Goal: Check status: Check status

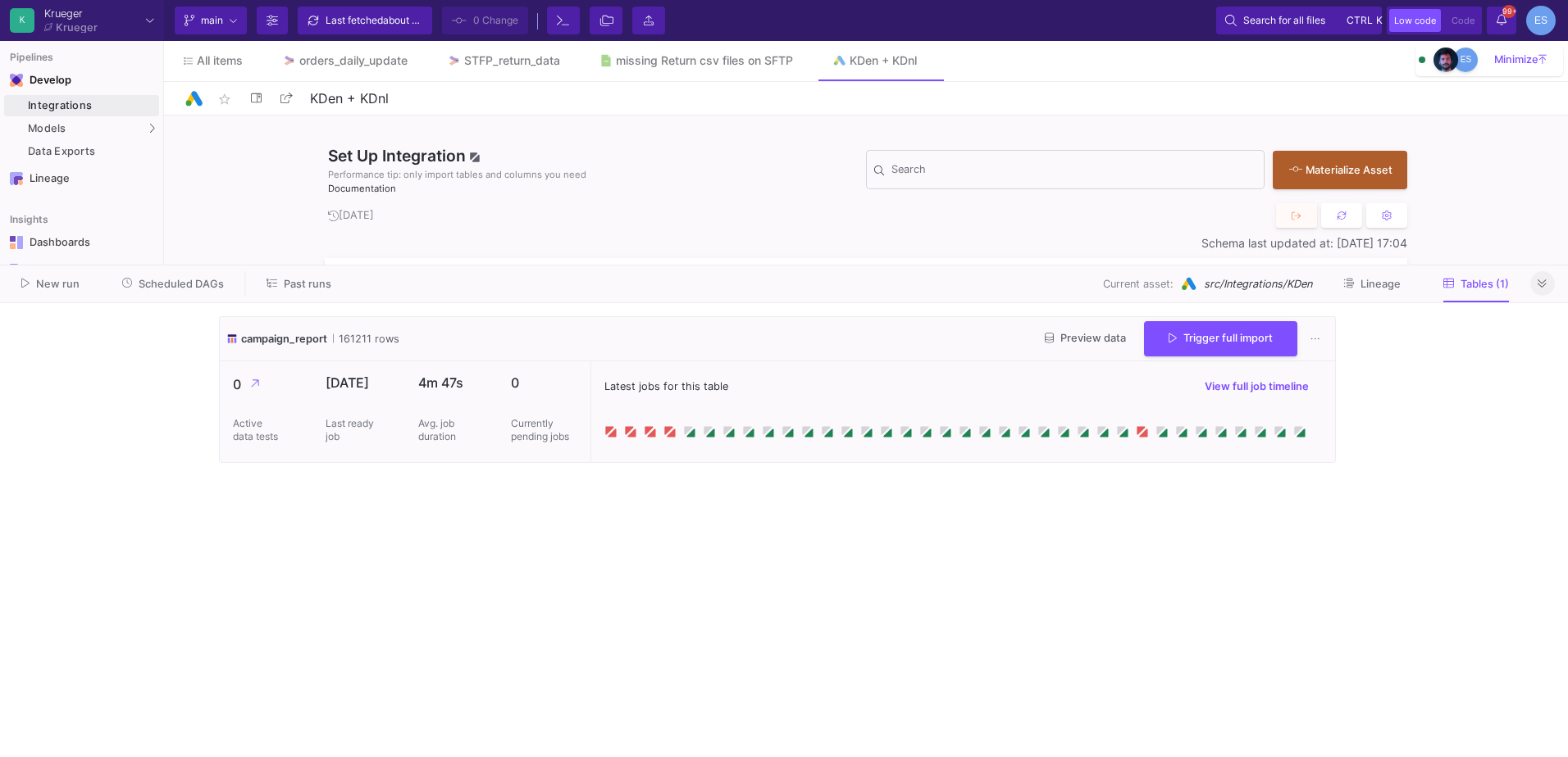
click at [1540, 284] on icon at bounding box center [1541, 284] width 9 height 11
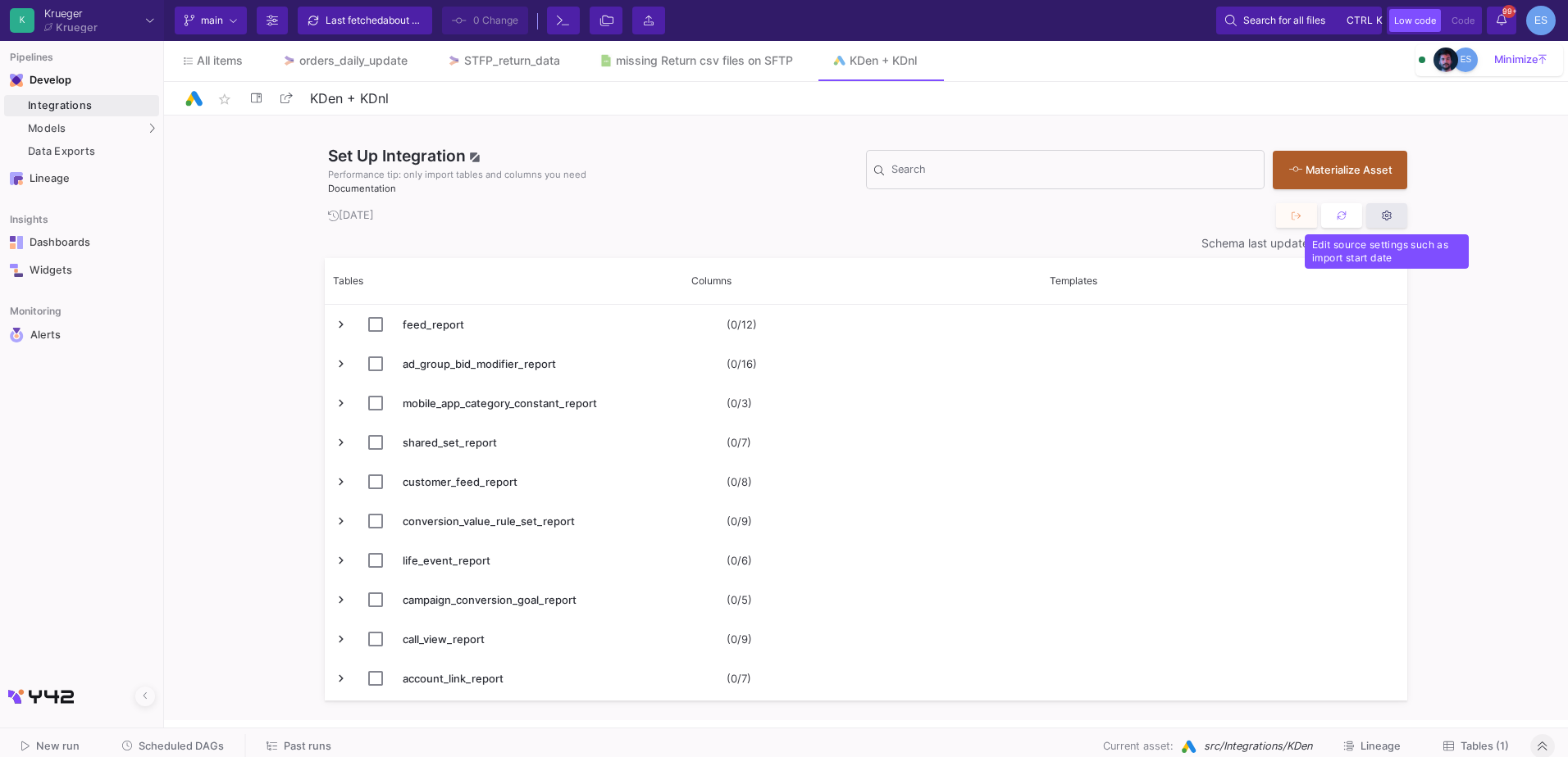
click at [1379, 225] on button at bounding box center [1387, 215] width 41 height 24
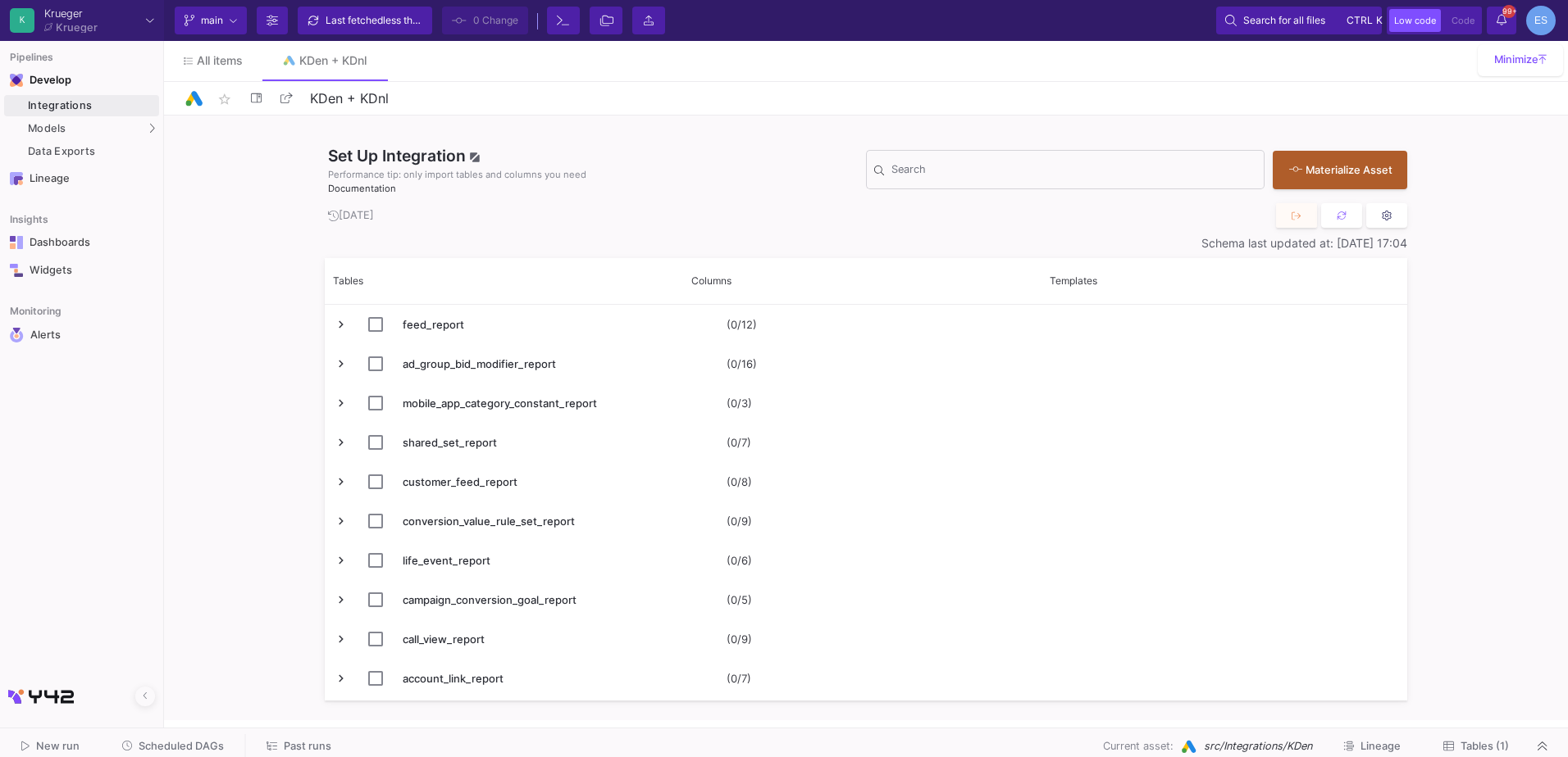
click at [1386, 215] on icon at bounding box center [1387, 216] width 10 height 11
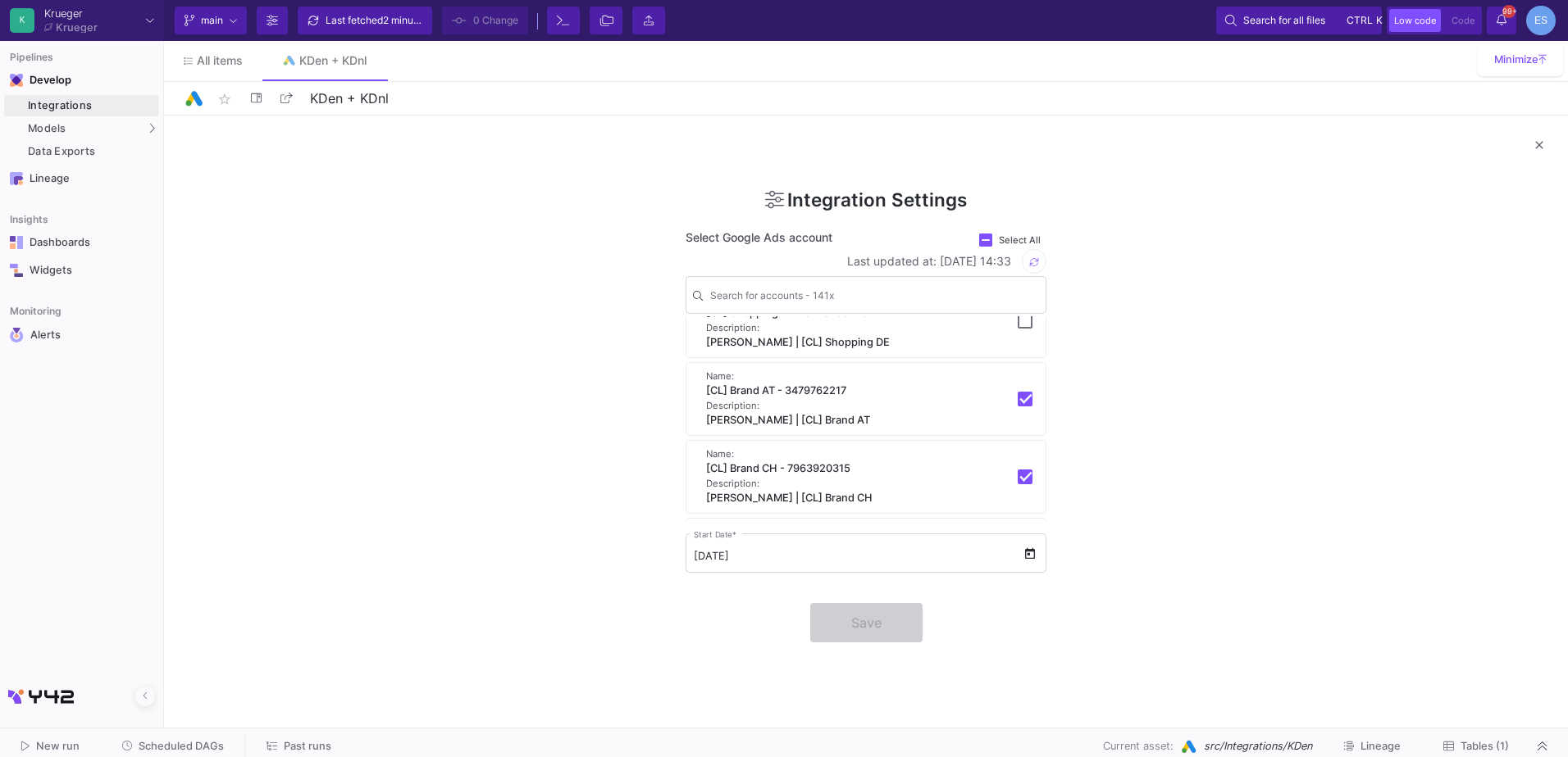
scroll to position [7705, 0]
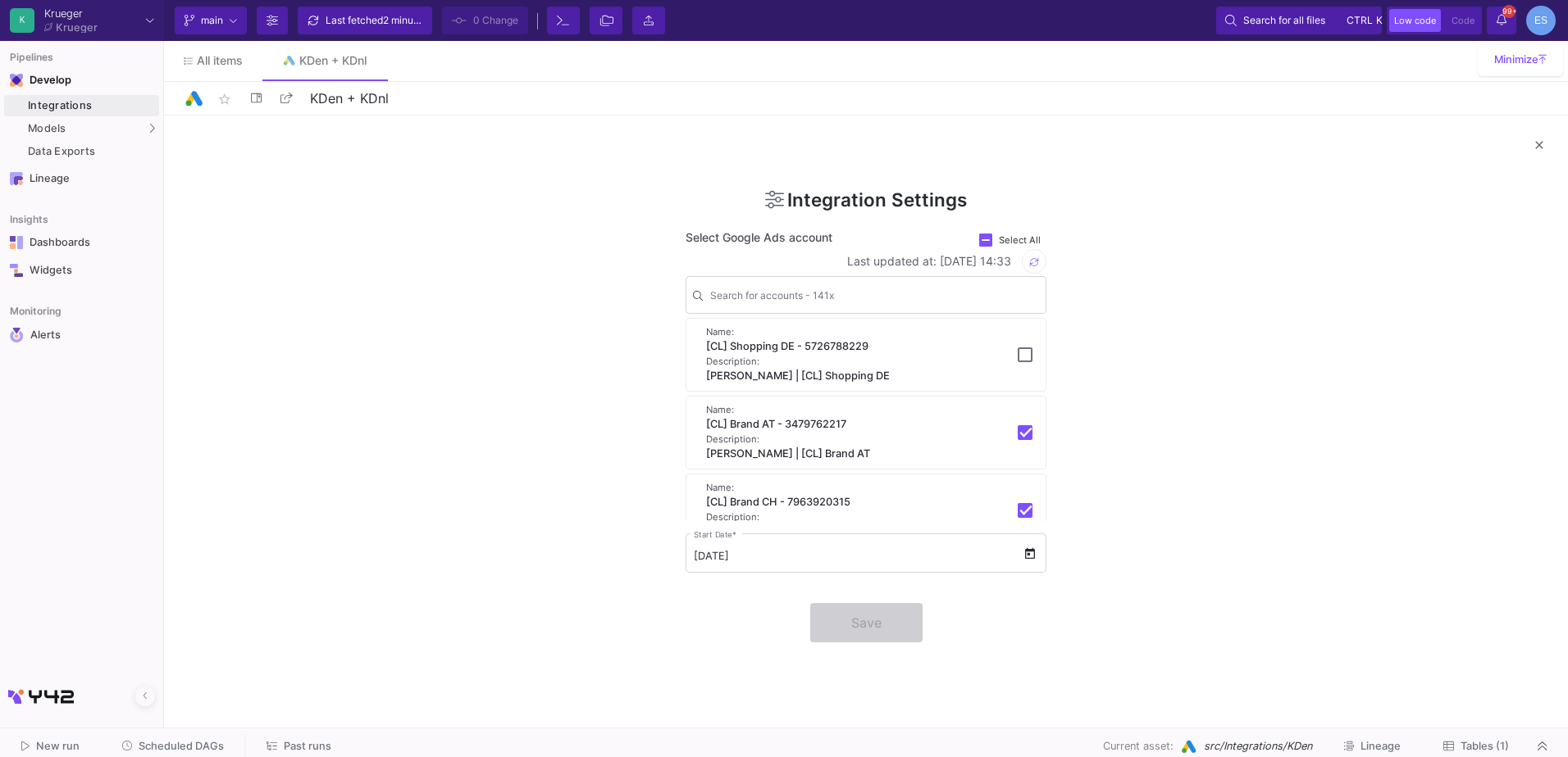
click at [1026, 449] on div "Name: [CL] Brand AT - 3479762217 Description: [PERSON_NAME] | [CL] Brand AT" at bounding box center [866, 433] width 359 height 73
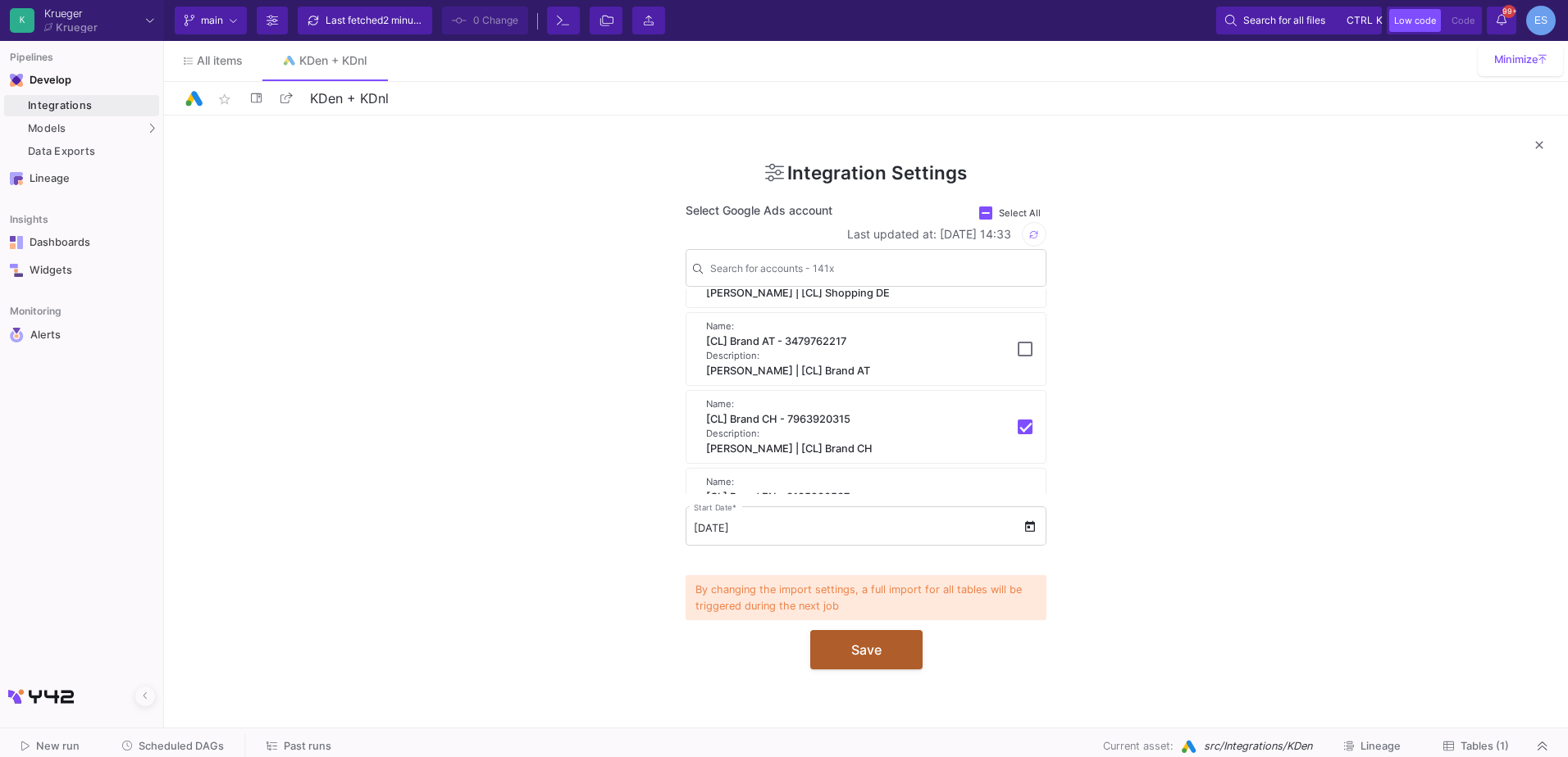
scroll to position [7786, 0]
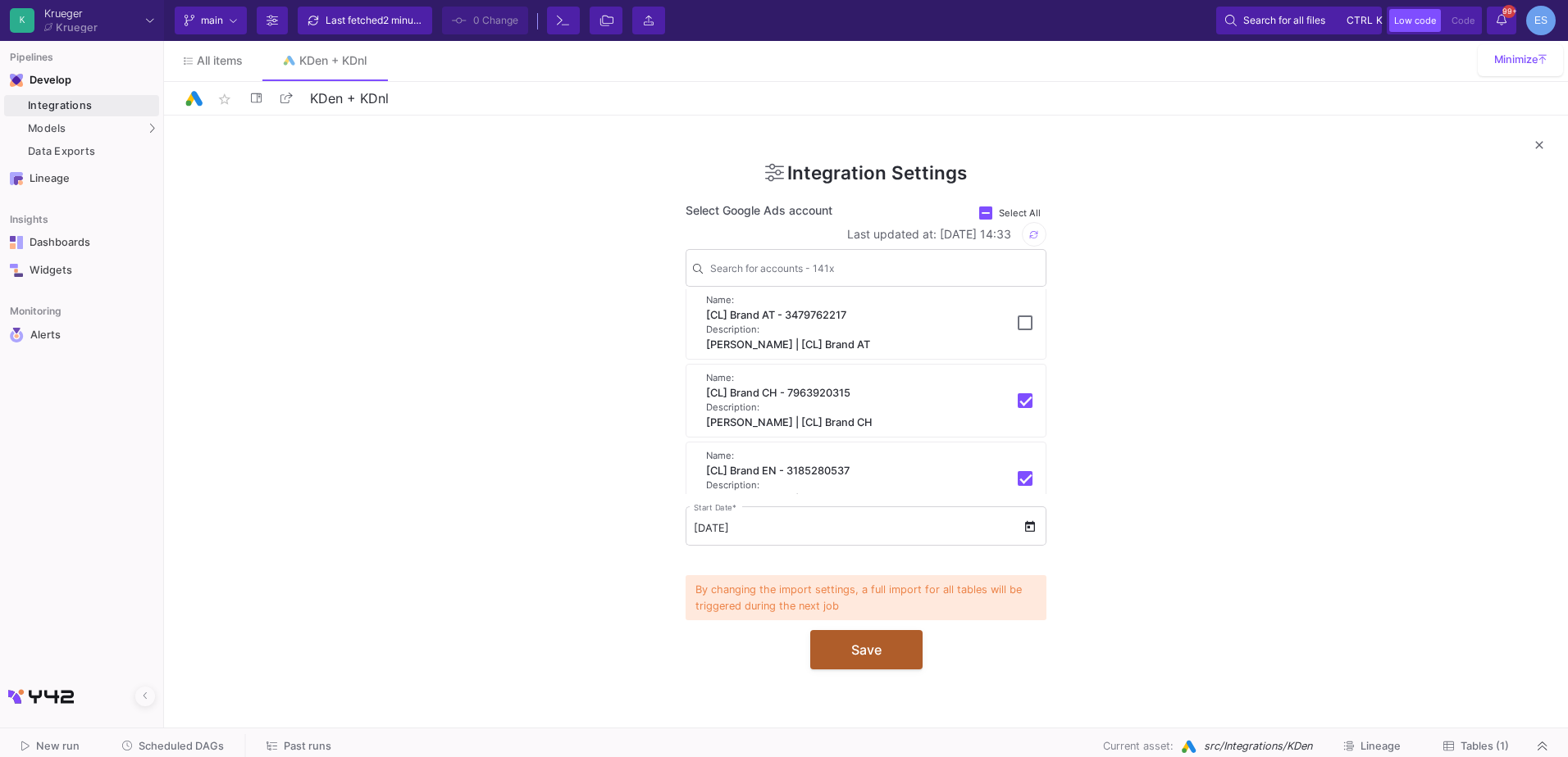
click at [1019, 409] on mat-pseudo-checkbox at bounding box center [1025, 400] width 15 height 15
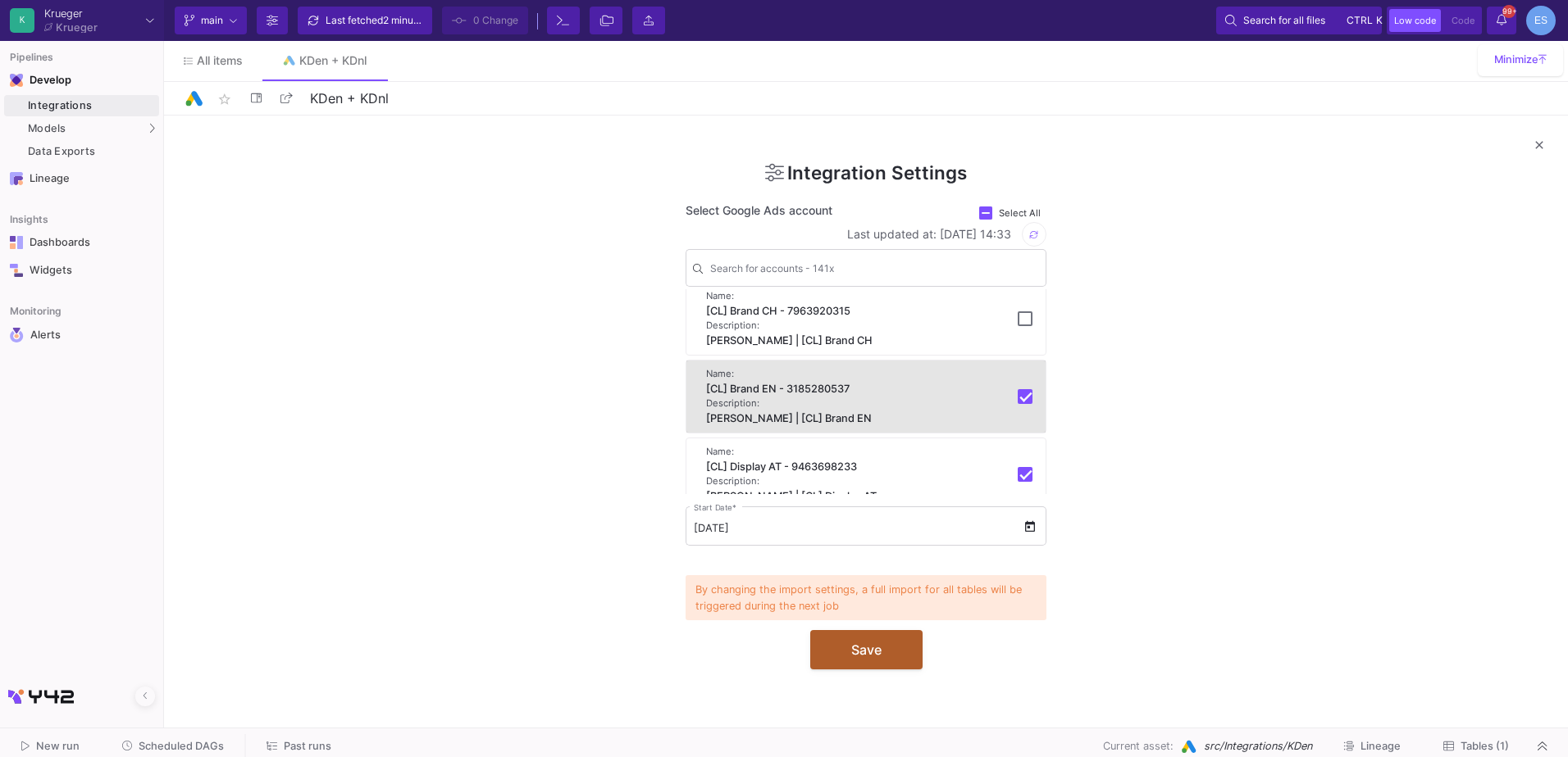
click at [1021, 404] on mat-pseudo-checkbox at bounding box center [1025, 396] width 15 height 15
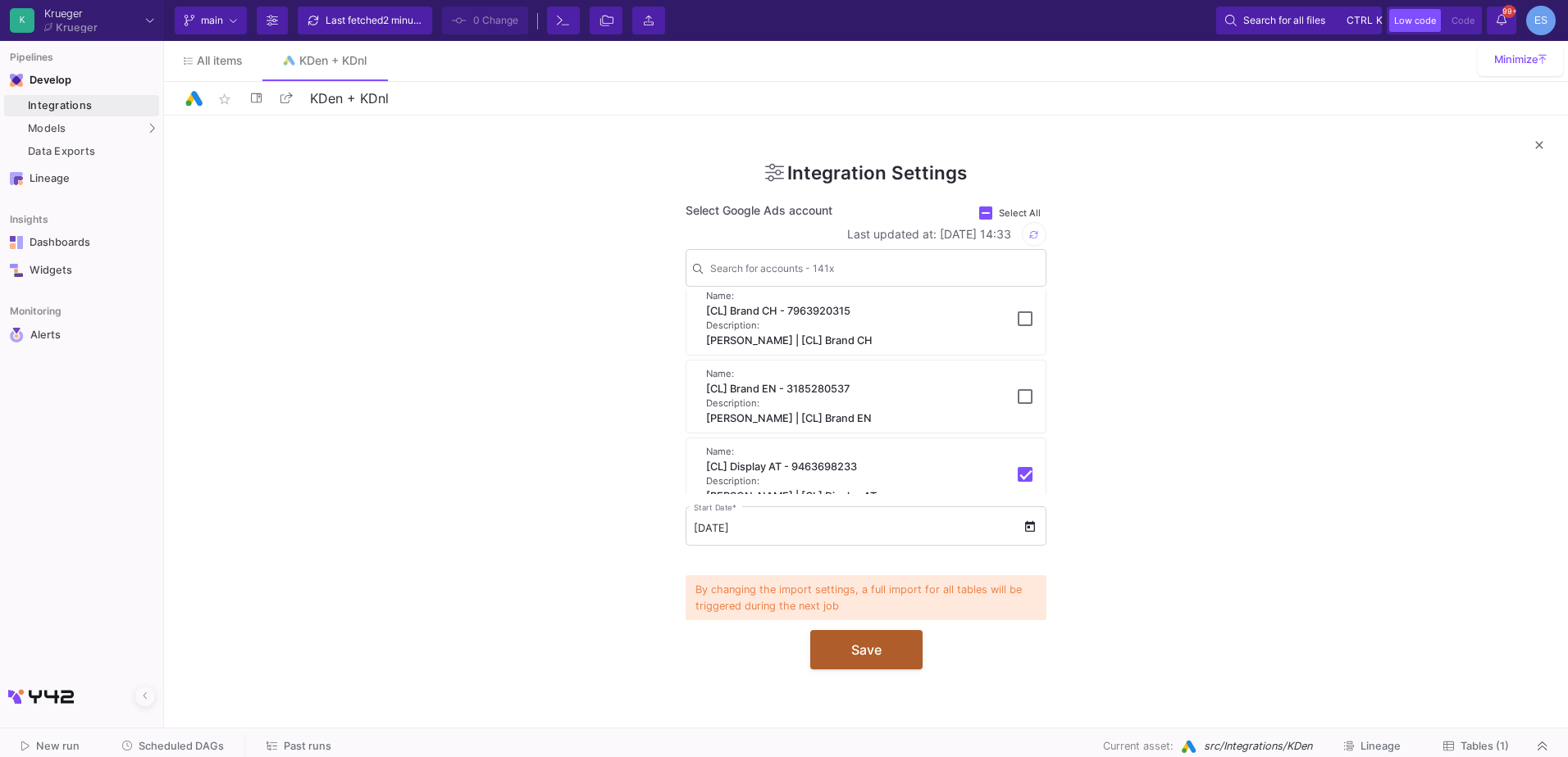
scroll to position [7950, 0]
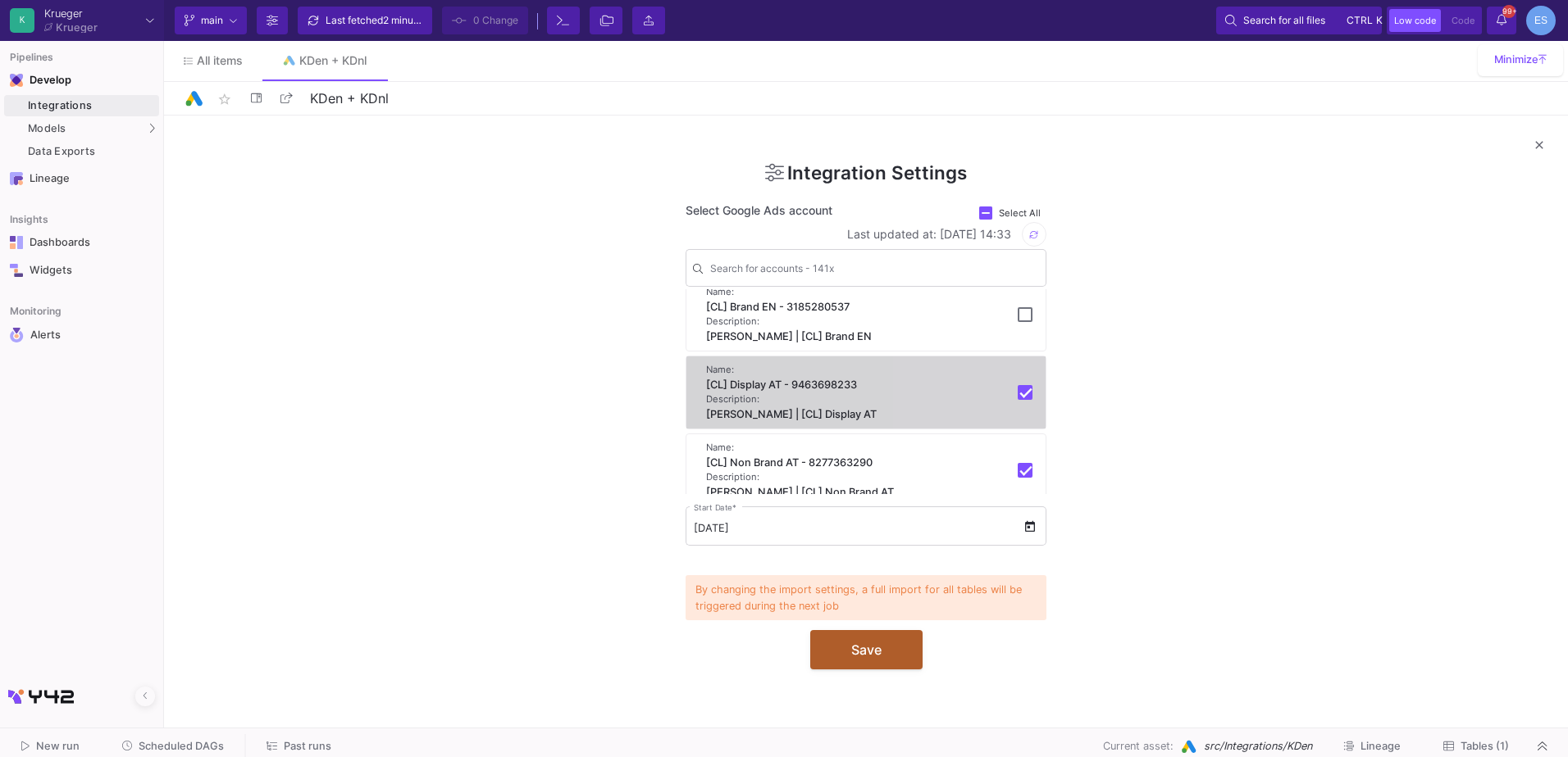
click at [1021, 400] on mat-pseudo-checkbox at bounding box center [1025, 392] width 15 height 15
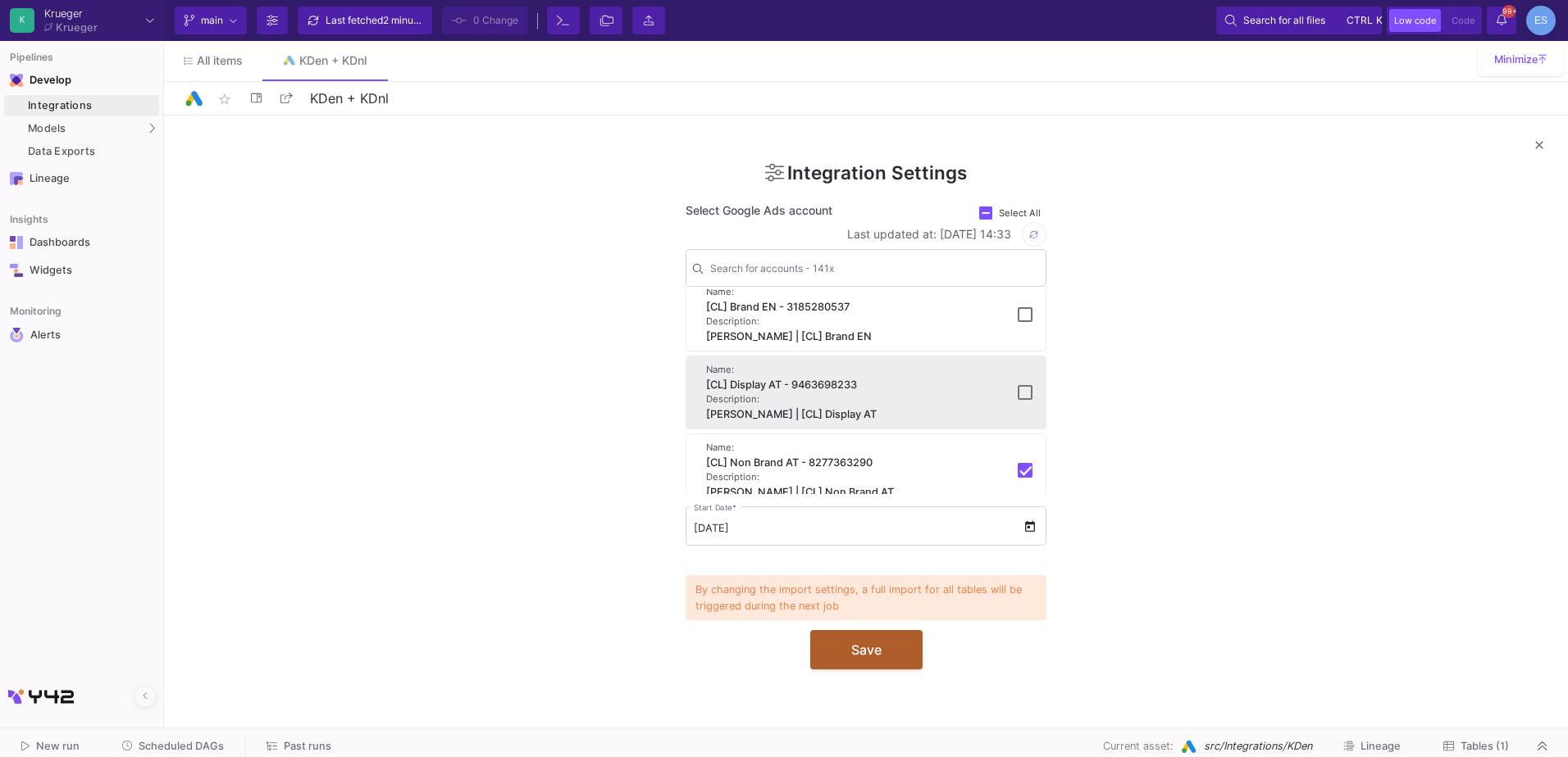
scroll to position [8032, 0]
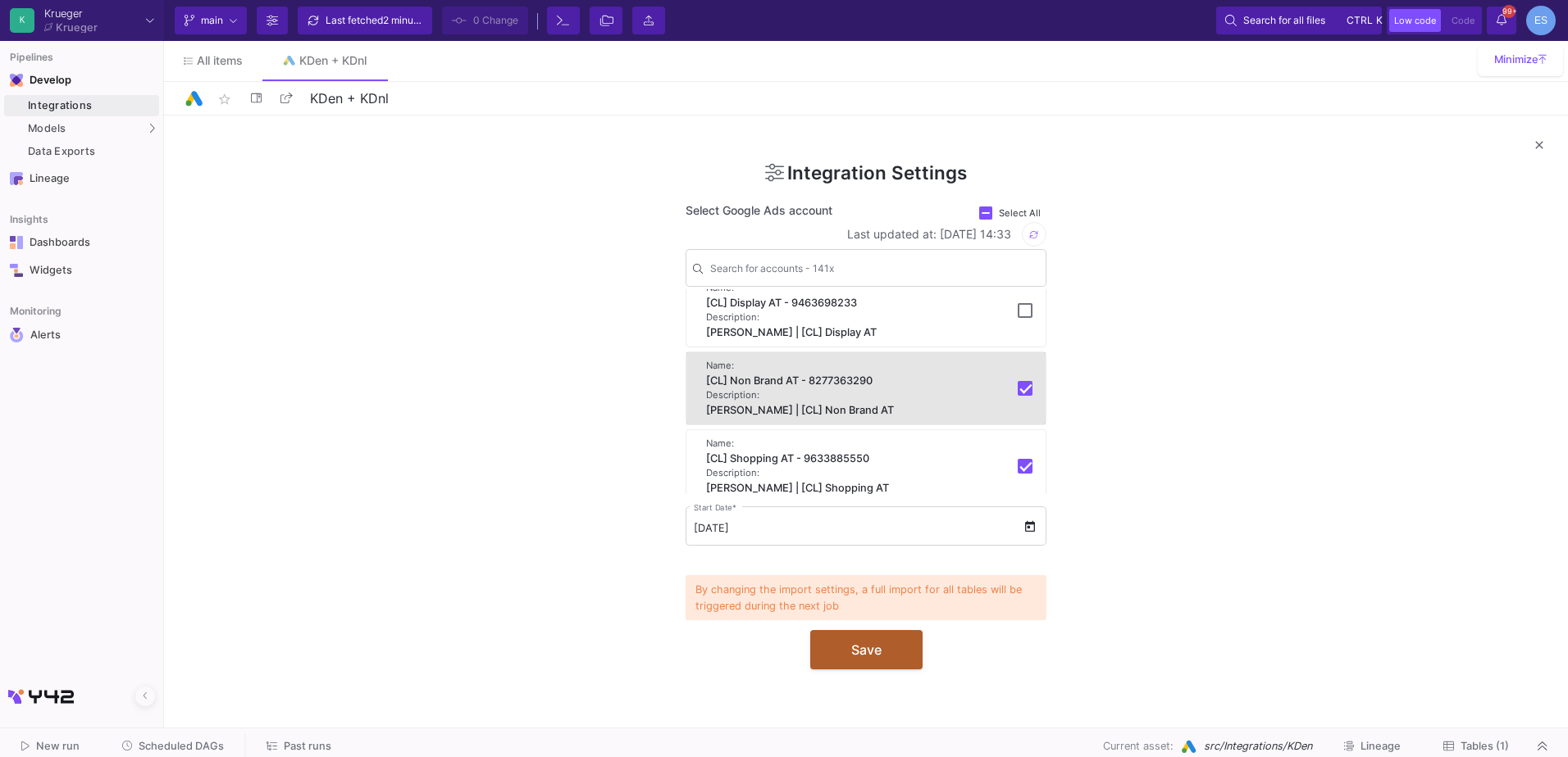
click at [1024, 396] on mat-pseudo-checkbox at bounding box center [1025, 388] width 15 height 15
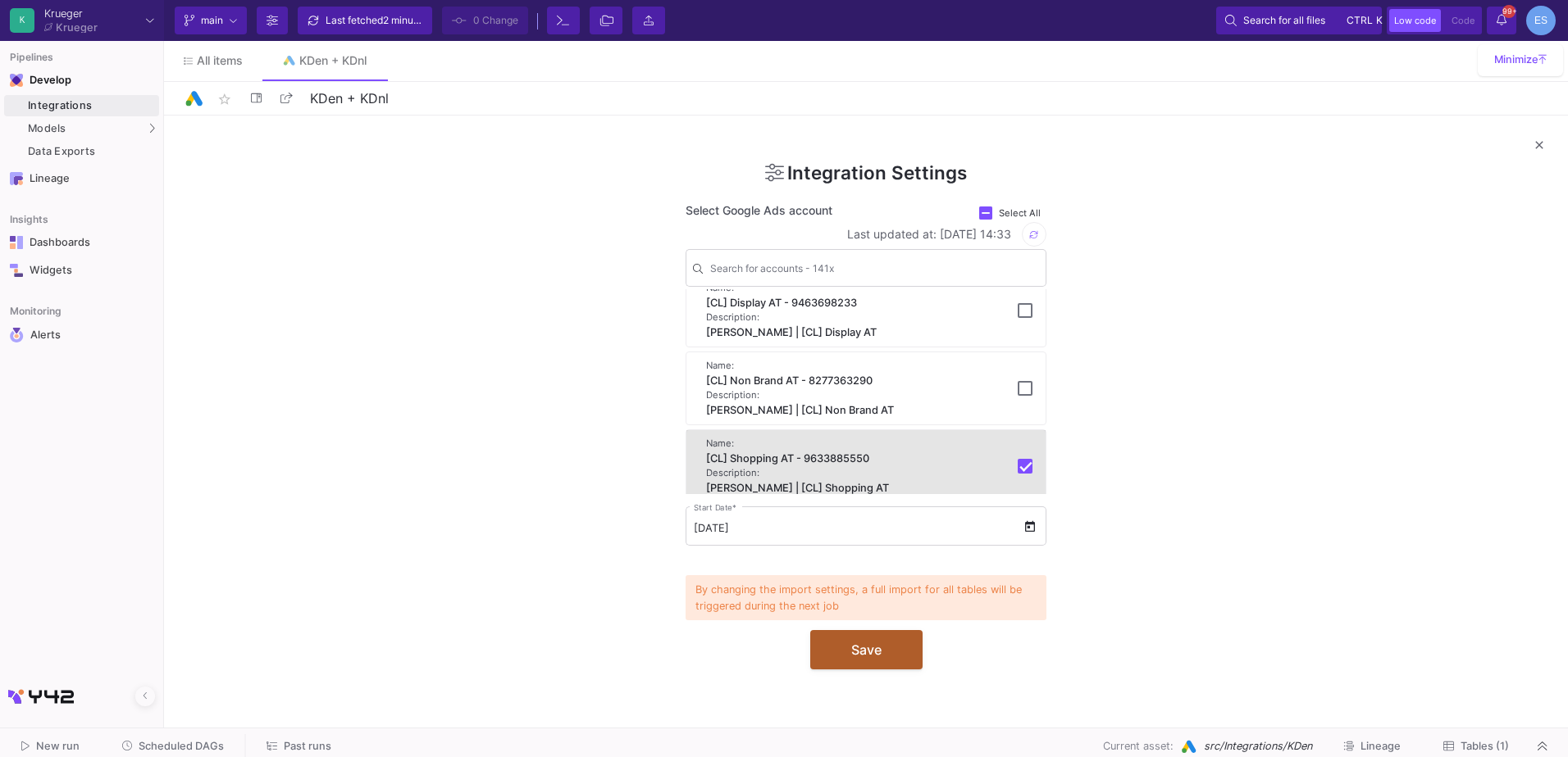
click at [1026, 481] on div "Name: [CL] Shopping AT - 9633885550 Description: [PERSON_NAME] | [CL] Shopping …" at bounding box center [866, 466] width 359 height 73
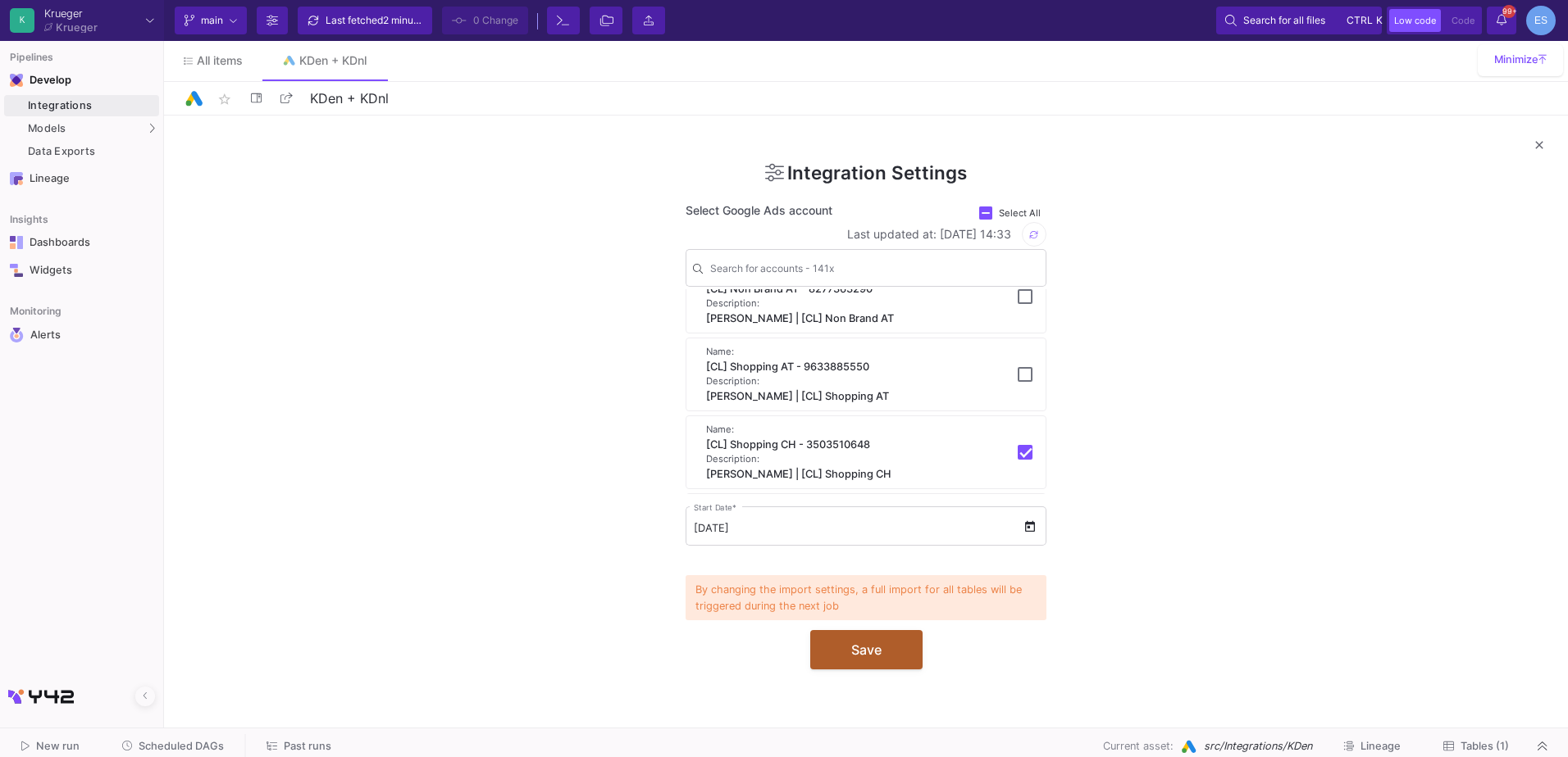
scroll to position [8196, 0]
click at [1030, 404] on div "Name: [CL] Shopping CH - 3503510648 Description: [PERSON_NAME] | [CL] Shopping …" at bounding box center [866, 380] width 359 height 73
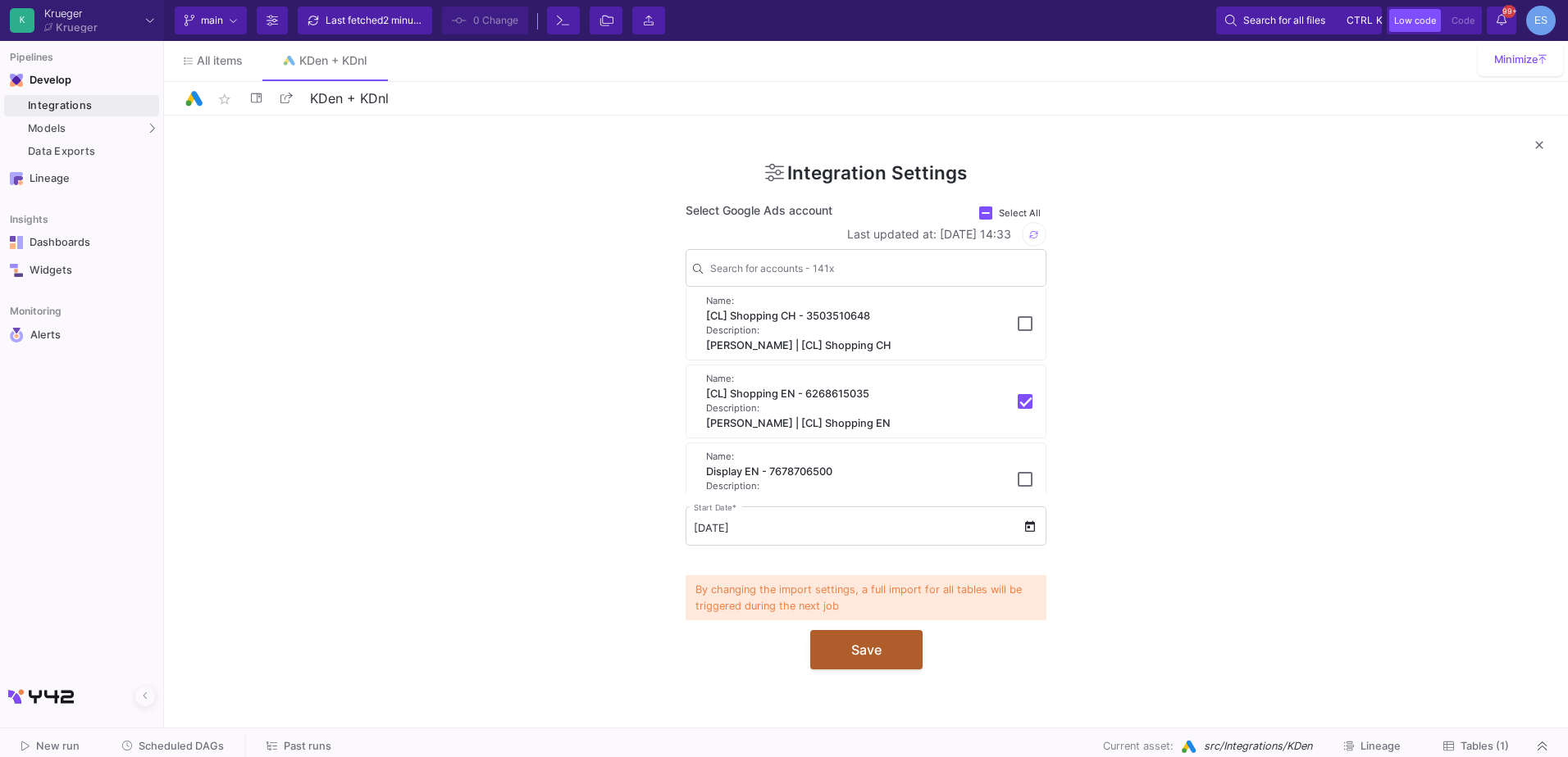
scroll to position [8278, 0]
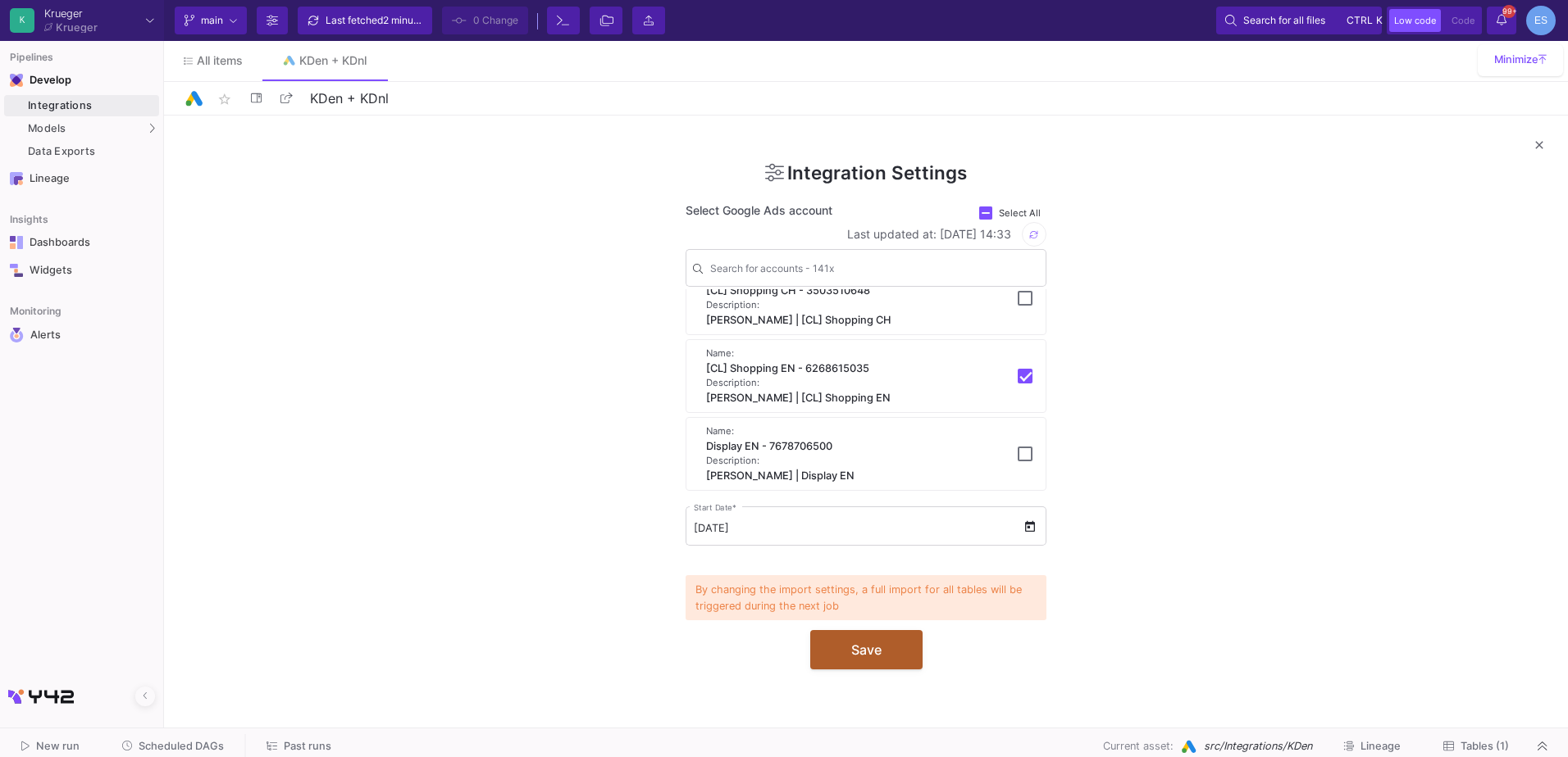
click at [1023, 383] on mat-pseudo-checkbox at bounding box center [1025, 376] width 15 height 15
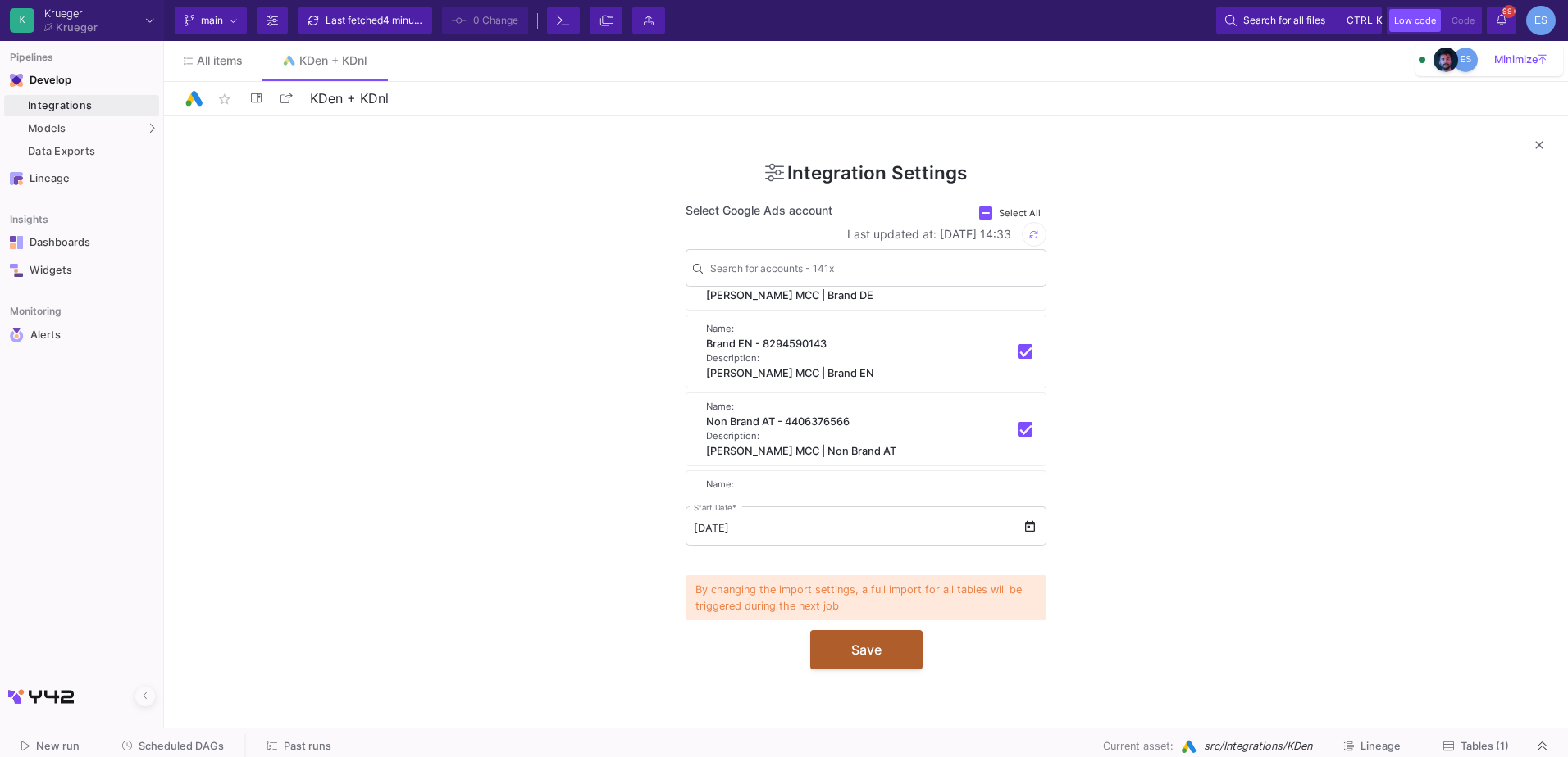
scroll to position [10081, 0]
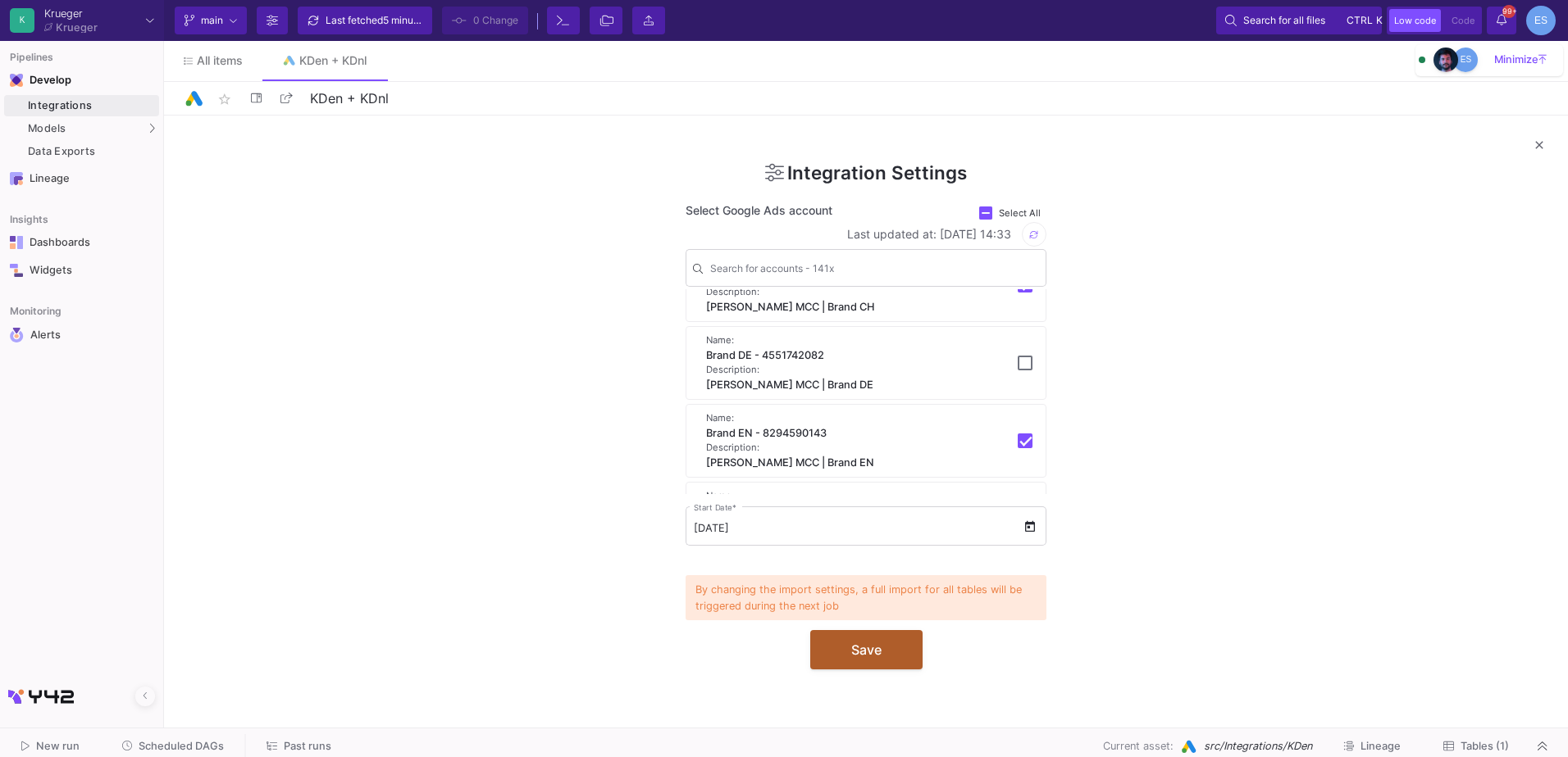
click at [1500, 743] on span "Tables (1)" at bounding box center [1485, 746] width 48 height 13
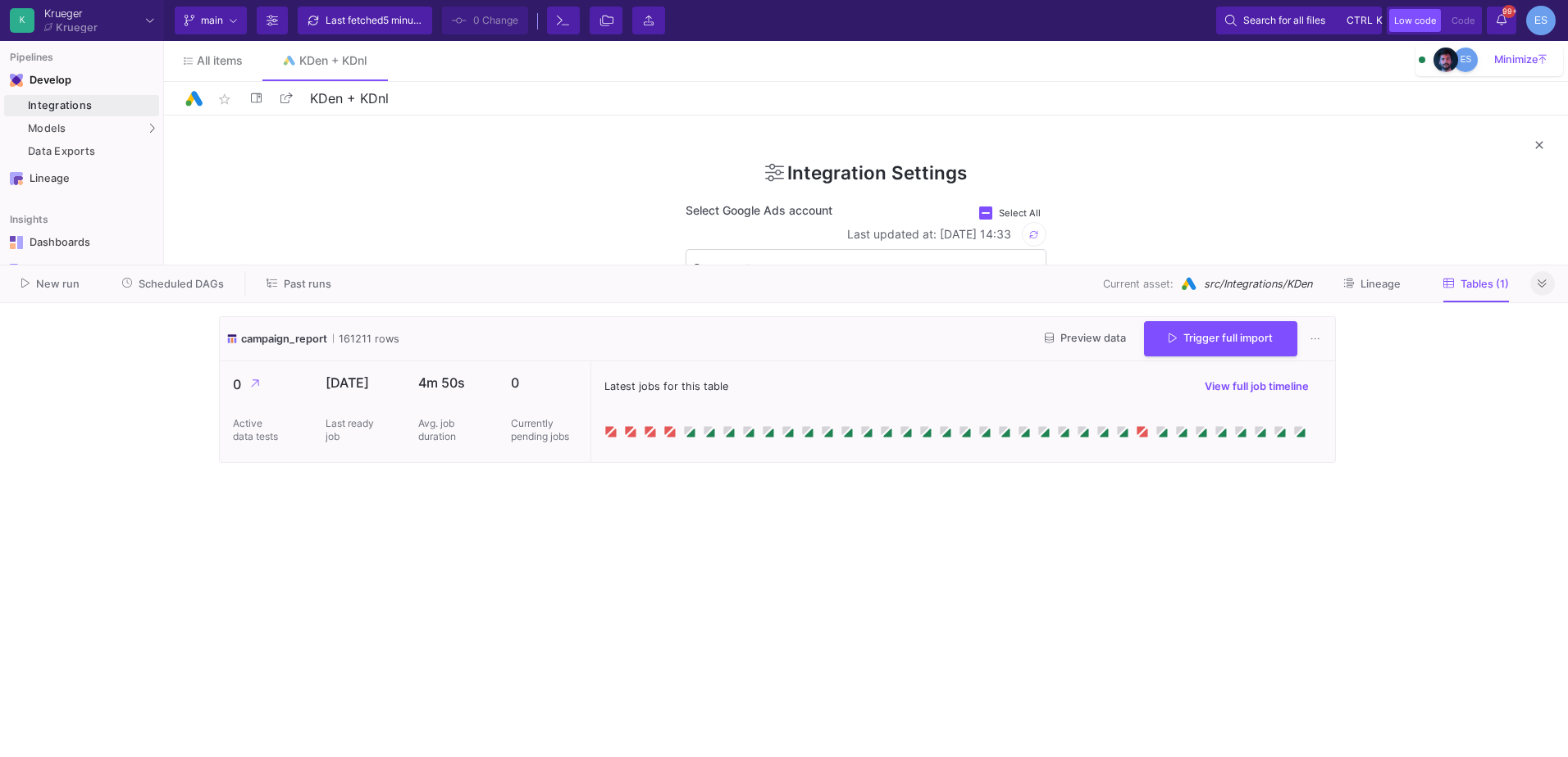
click at [1540, 287] on icon at bounding box center [1541, 284] width 9 height 11
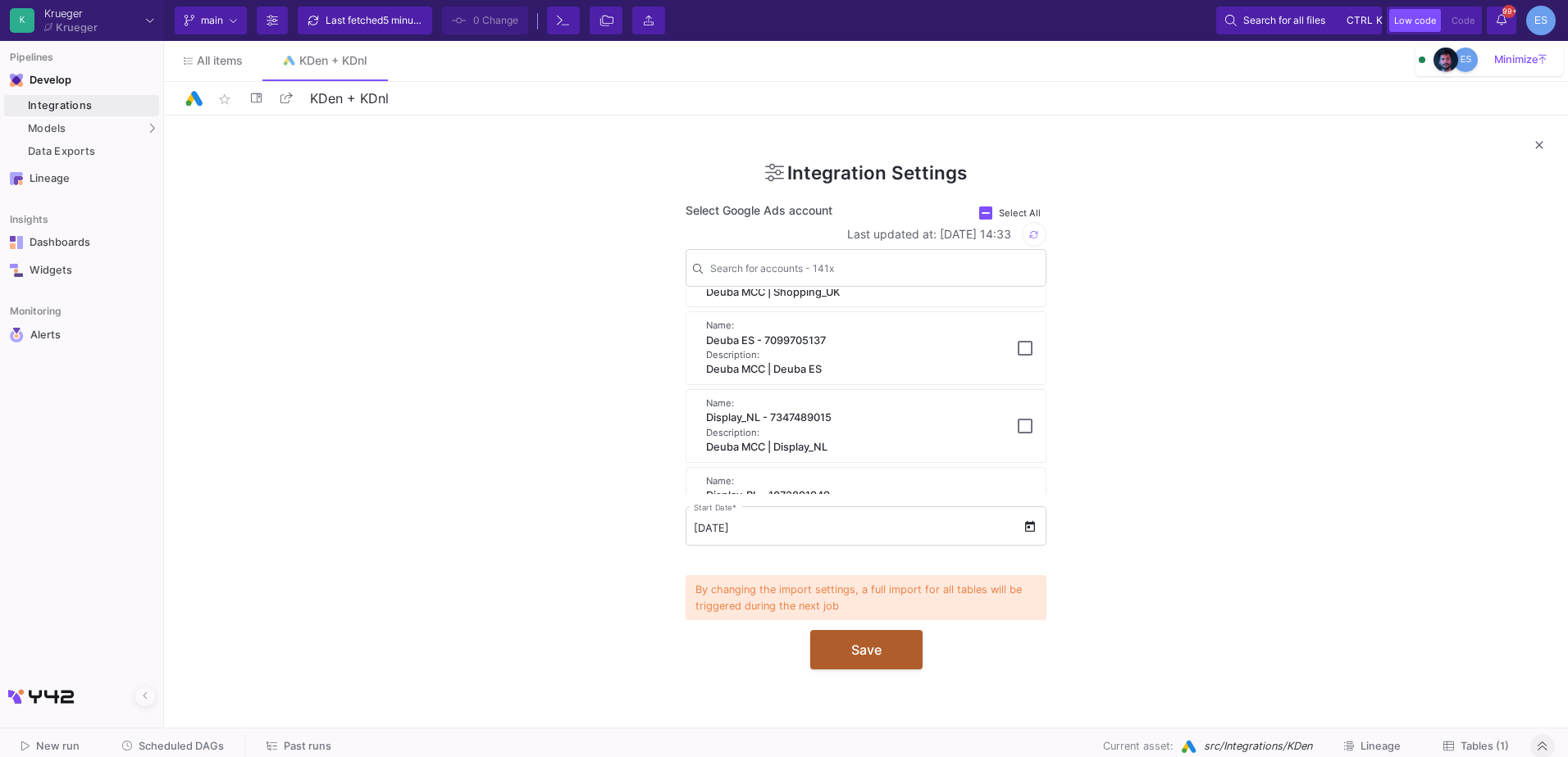
scroll to position [6933, 0]
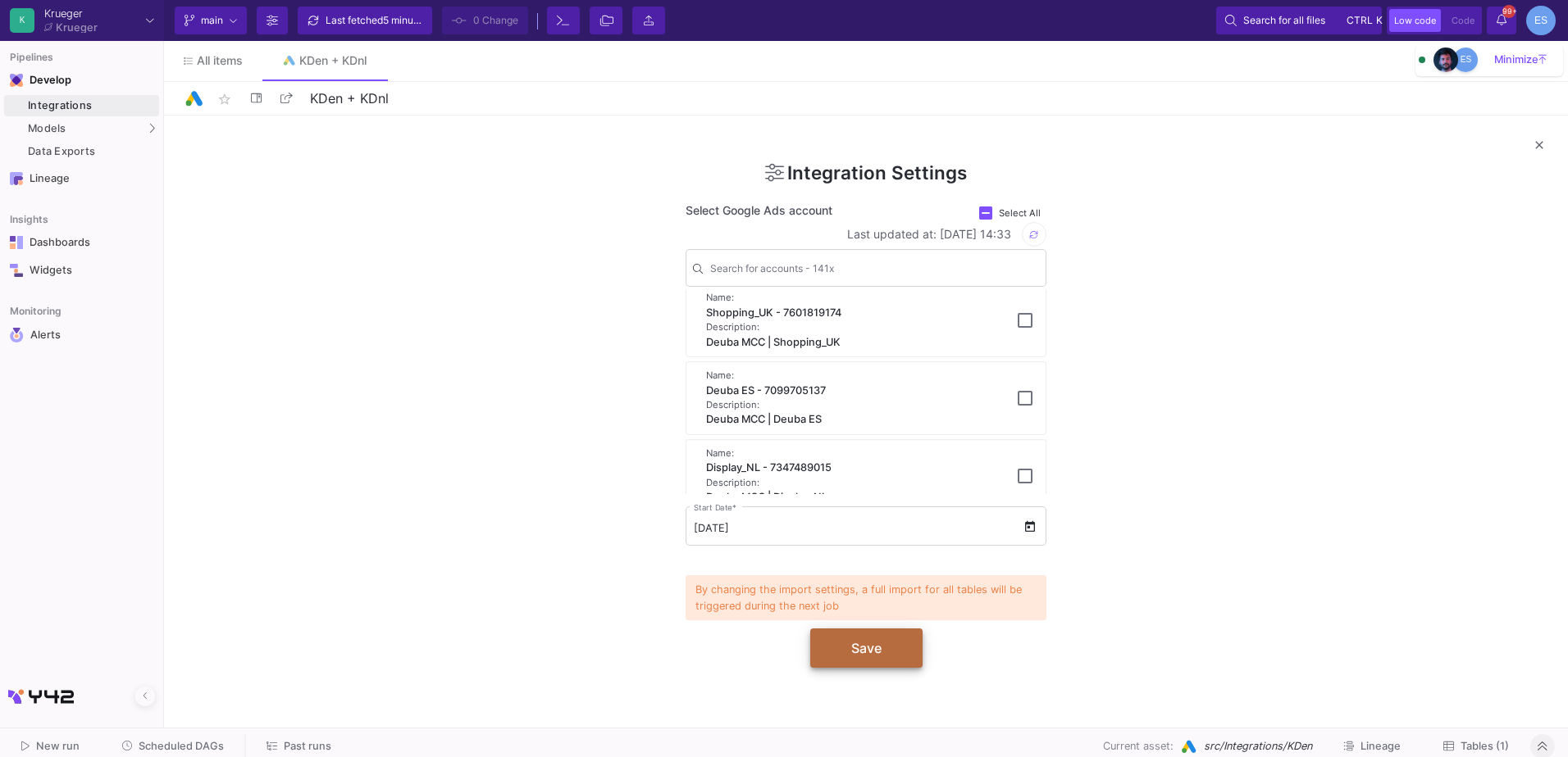
click at [907, 660] on button "Save" at bounding box center [867, 648] width 112 height 40
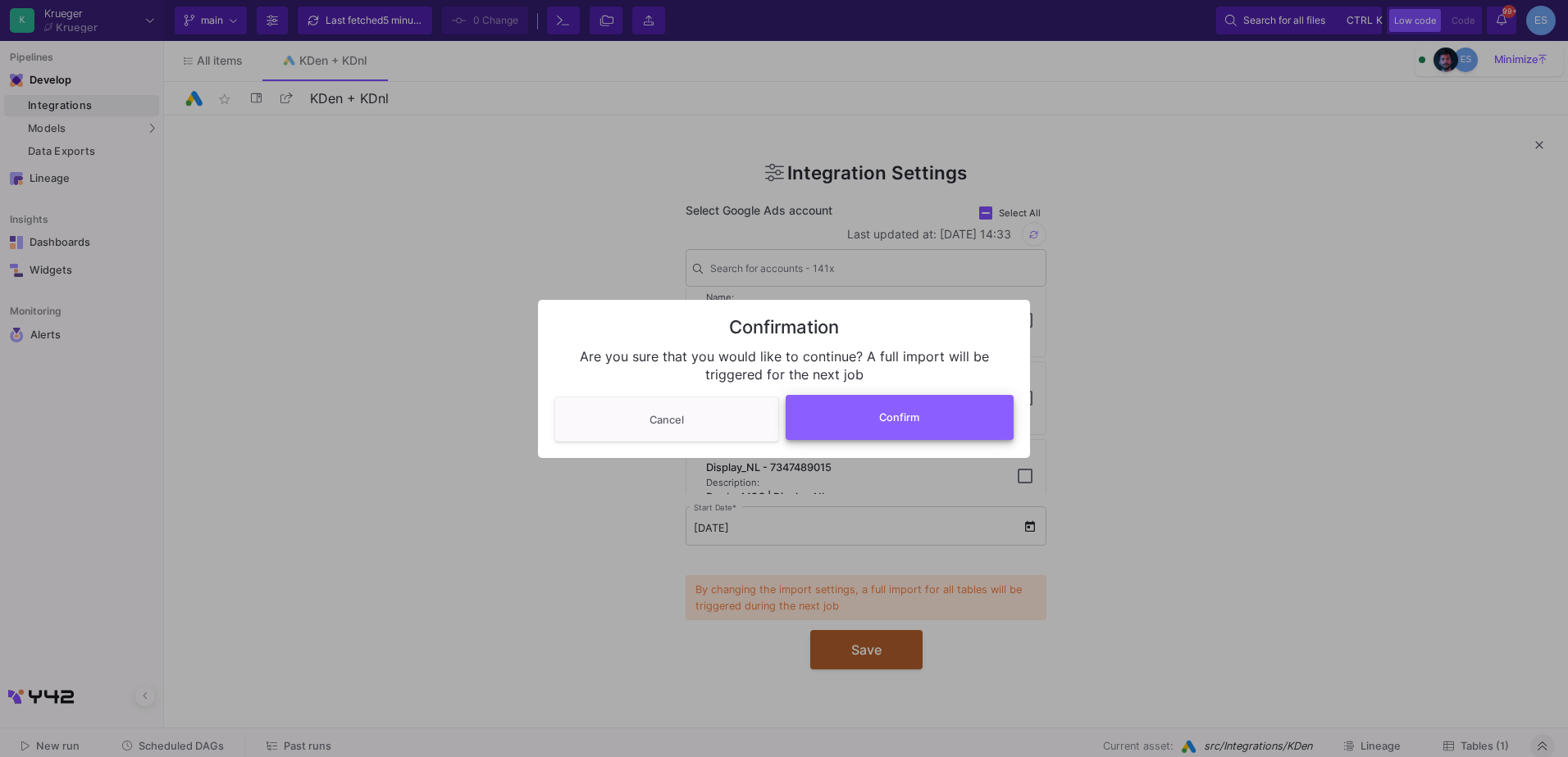
click at [932, 419] on button "Confirm" at bounding box center [900, 417] width 229 height 45
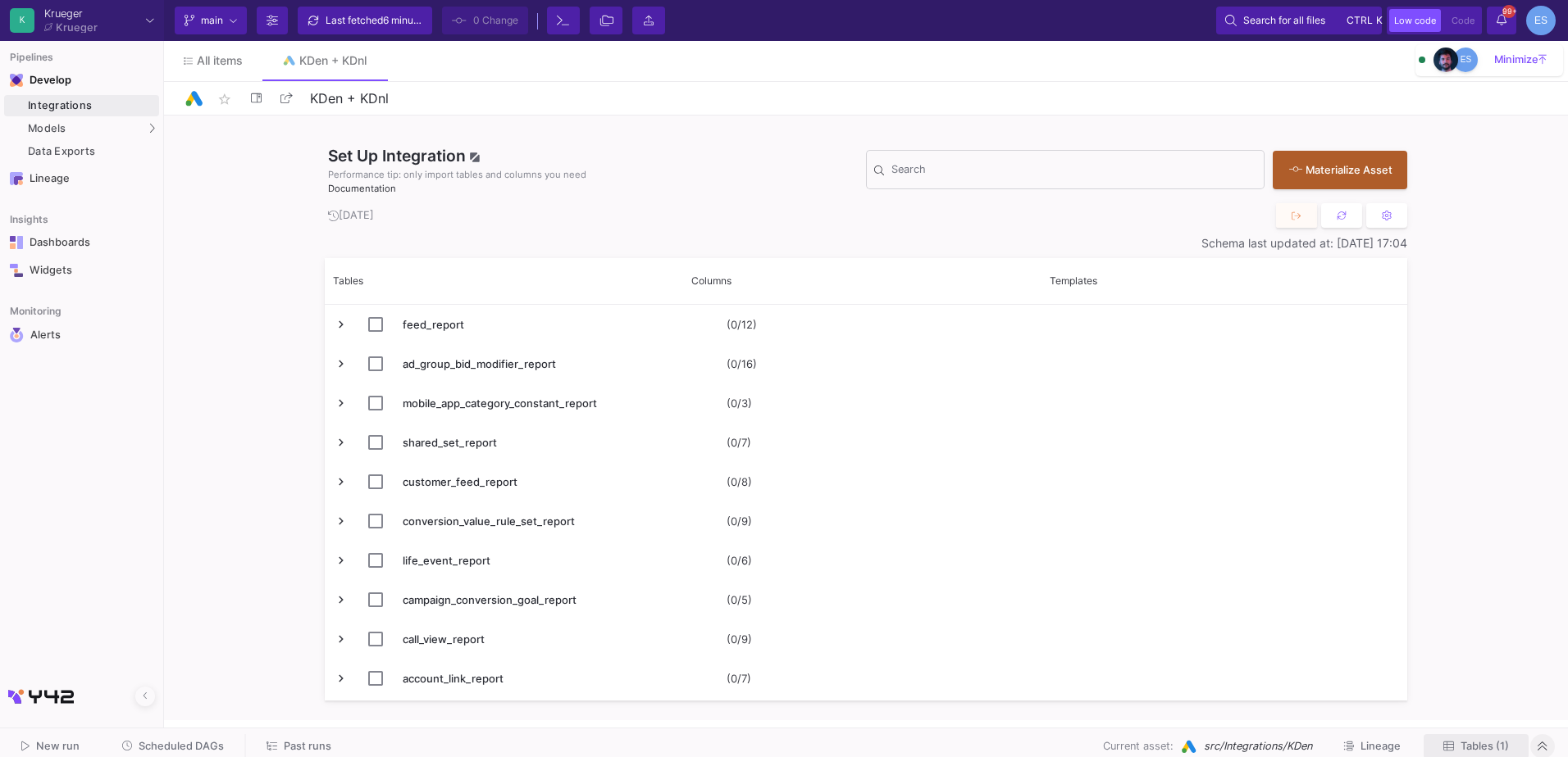
click at [1495, 742] on span "Tables (1)" at bounding box center [1485, 746] width 48 height 13
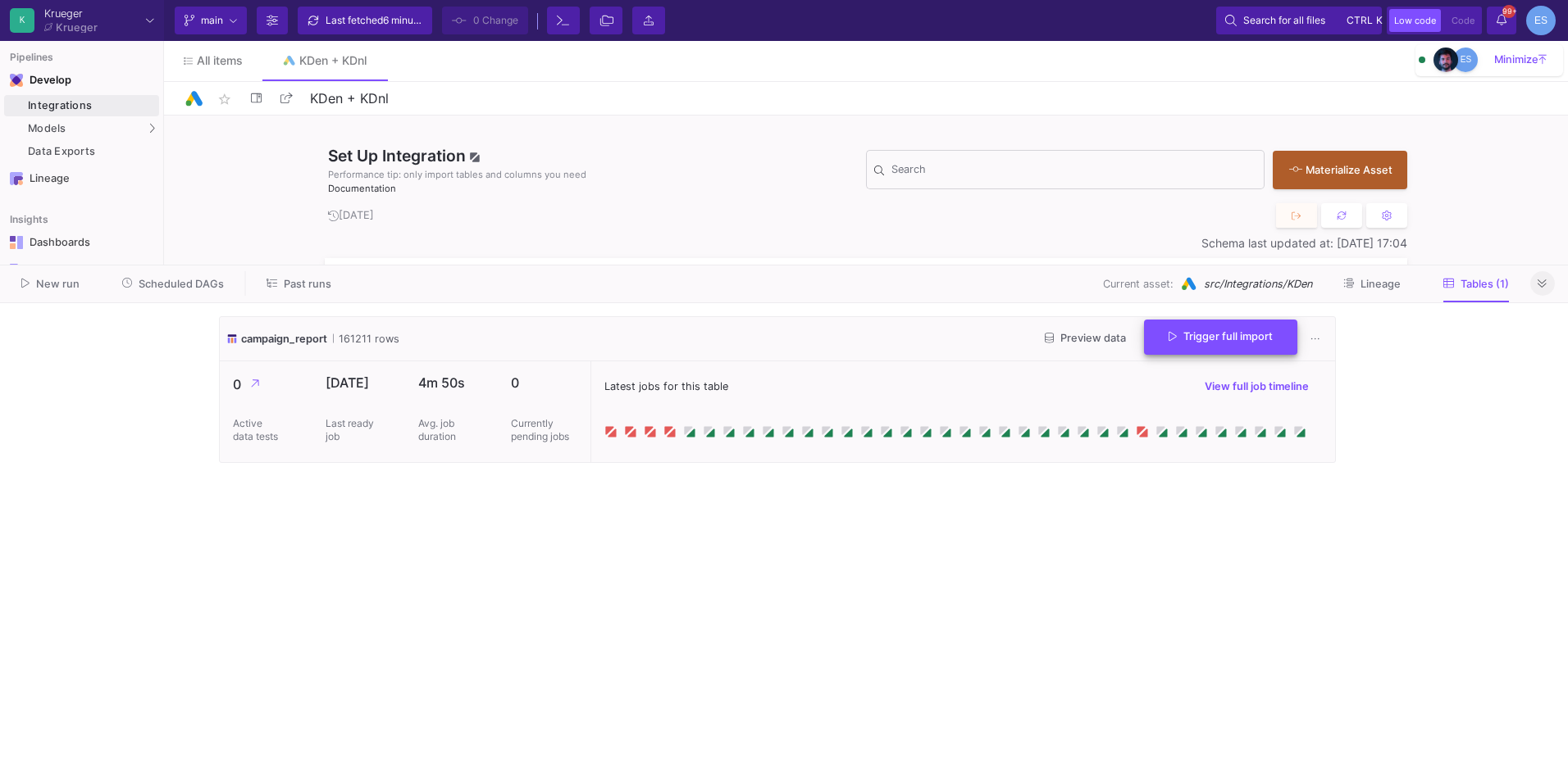
click at [1175, 348] on button "Trigger full import" at bounding box center [1220, 337] width 153 height 35
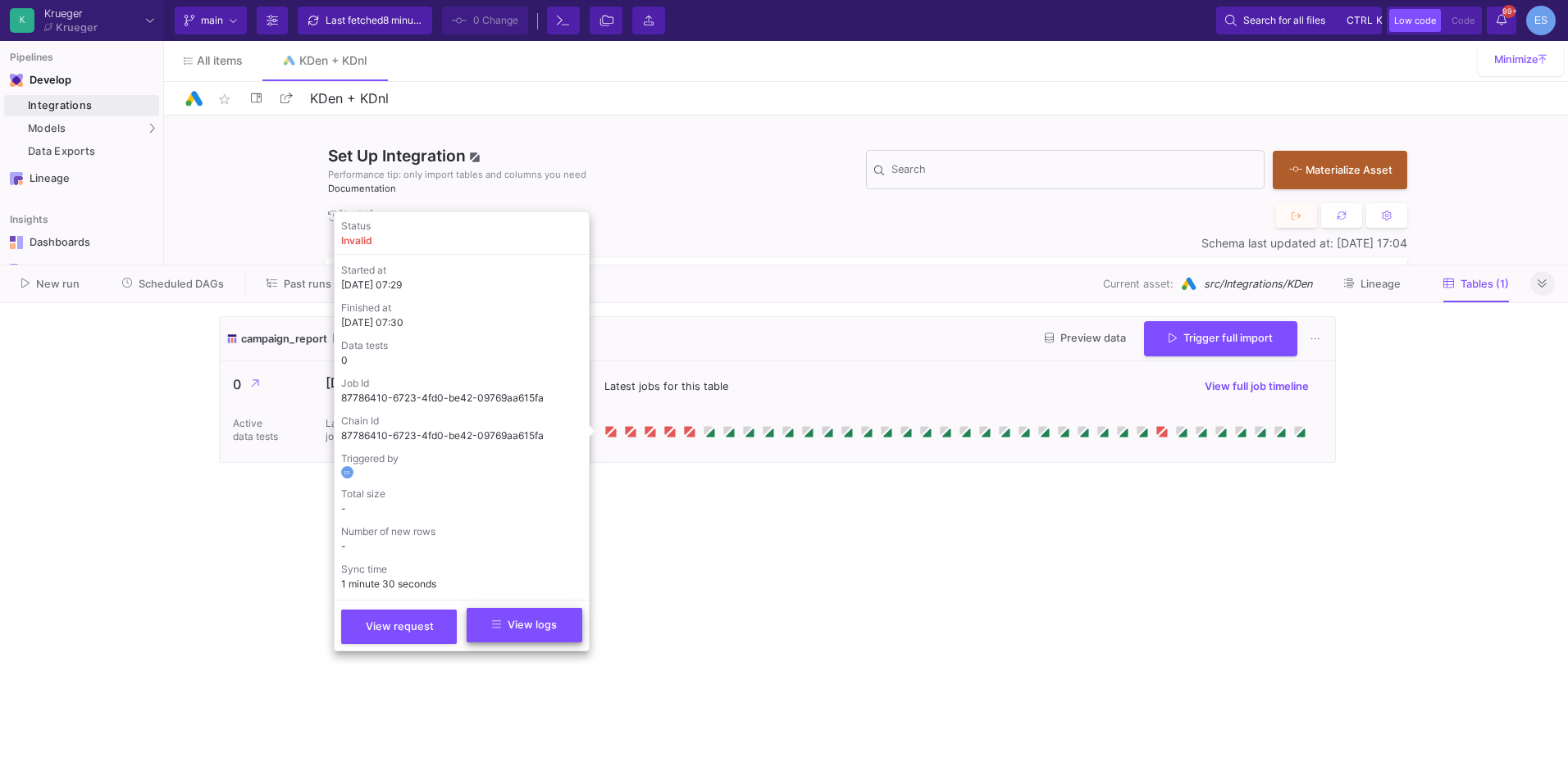
click at [571, 639] on button "View logs" at bounding box center [524, 625] width 115 height 35
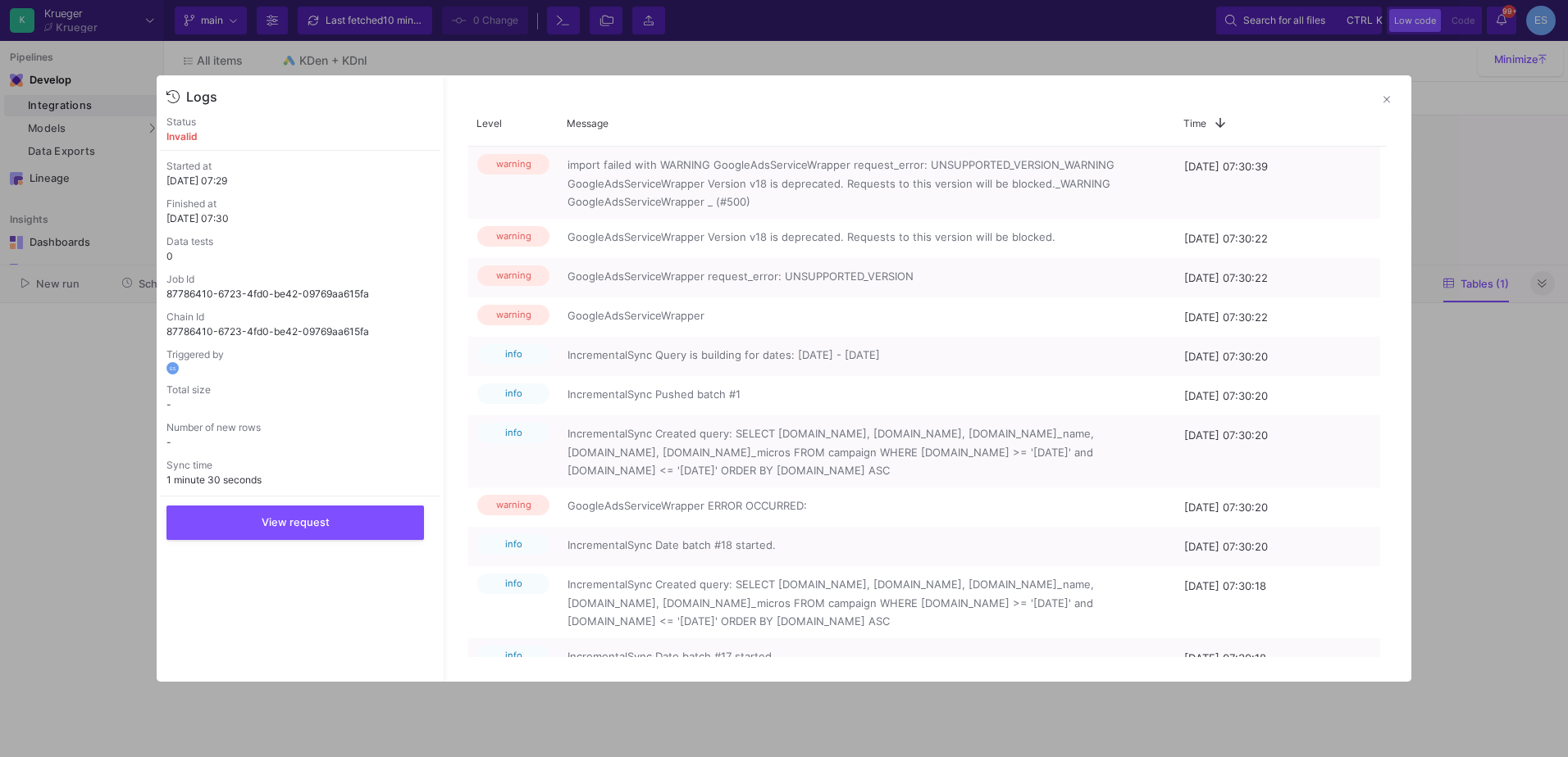
click at [99, 532] on div at bounding box center [784, 378] width 1568 height 757
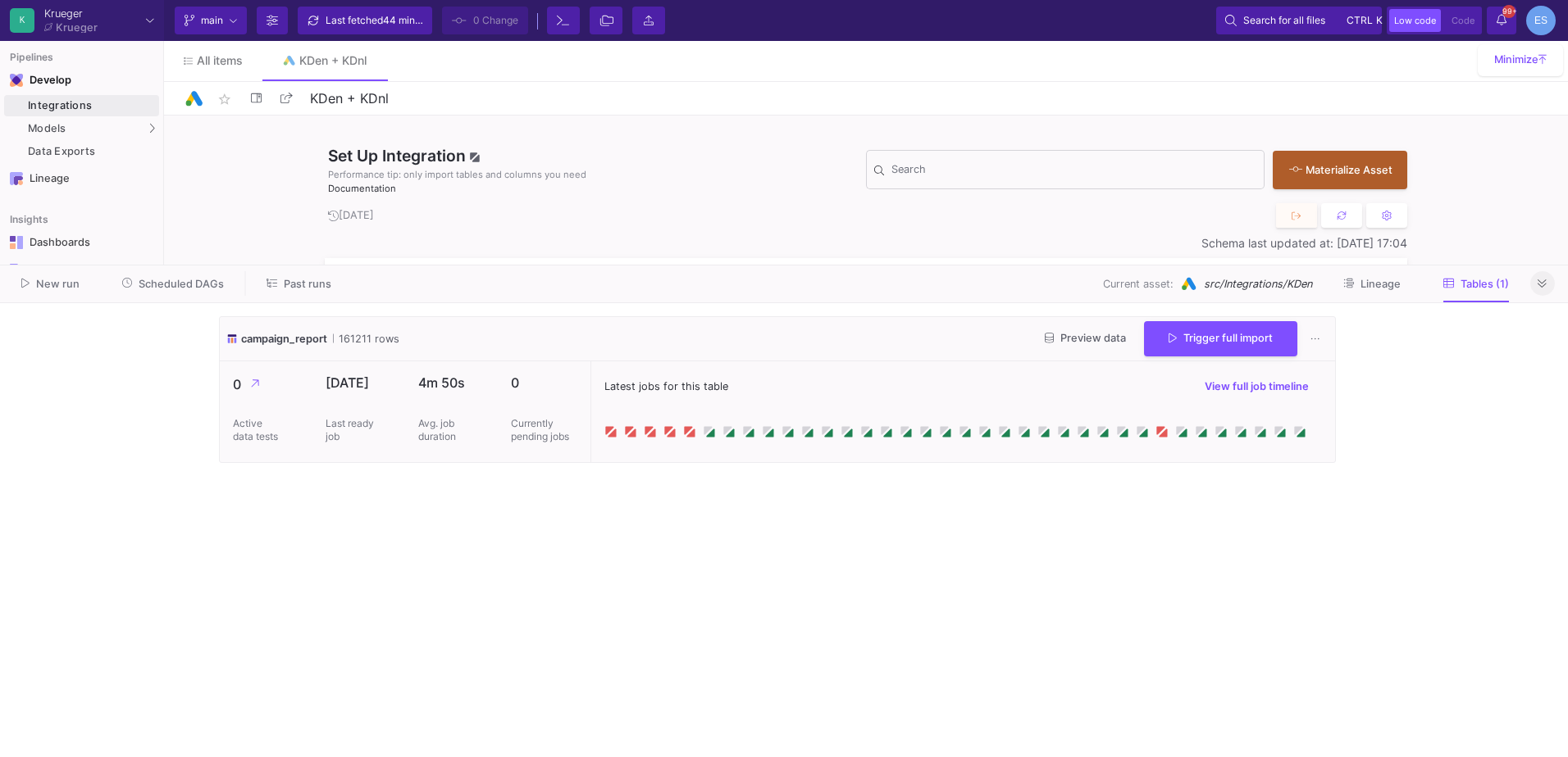
click at [1543, 288] on fa-icon at bounding box center [1541, 284] width 9 height 13
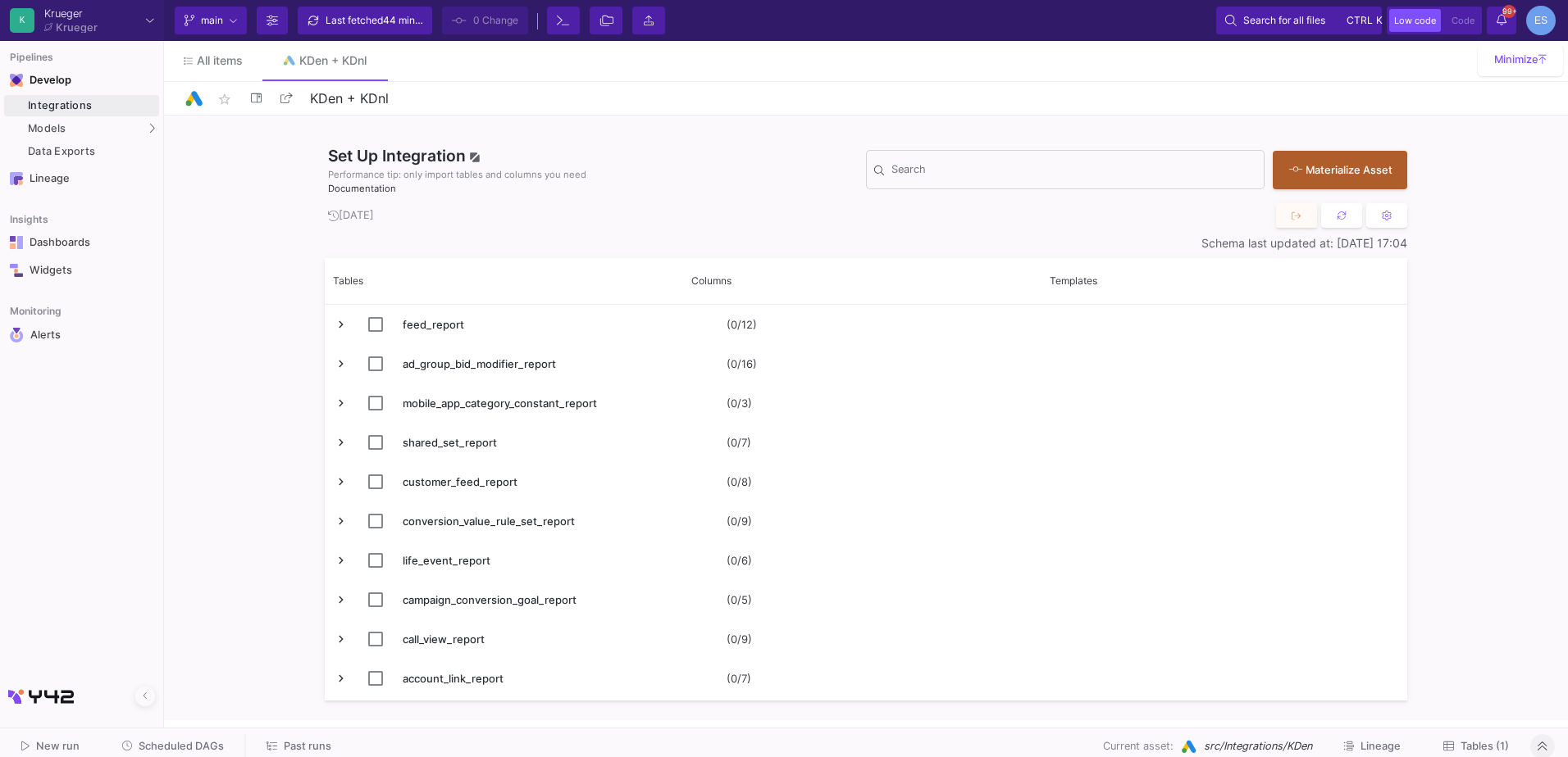
click at [300, 745] on span "Past runs" at bounding box center [307, 746] width 47 height 13
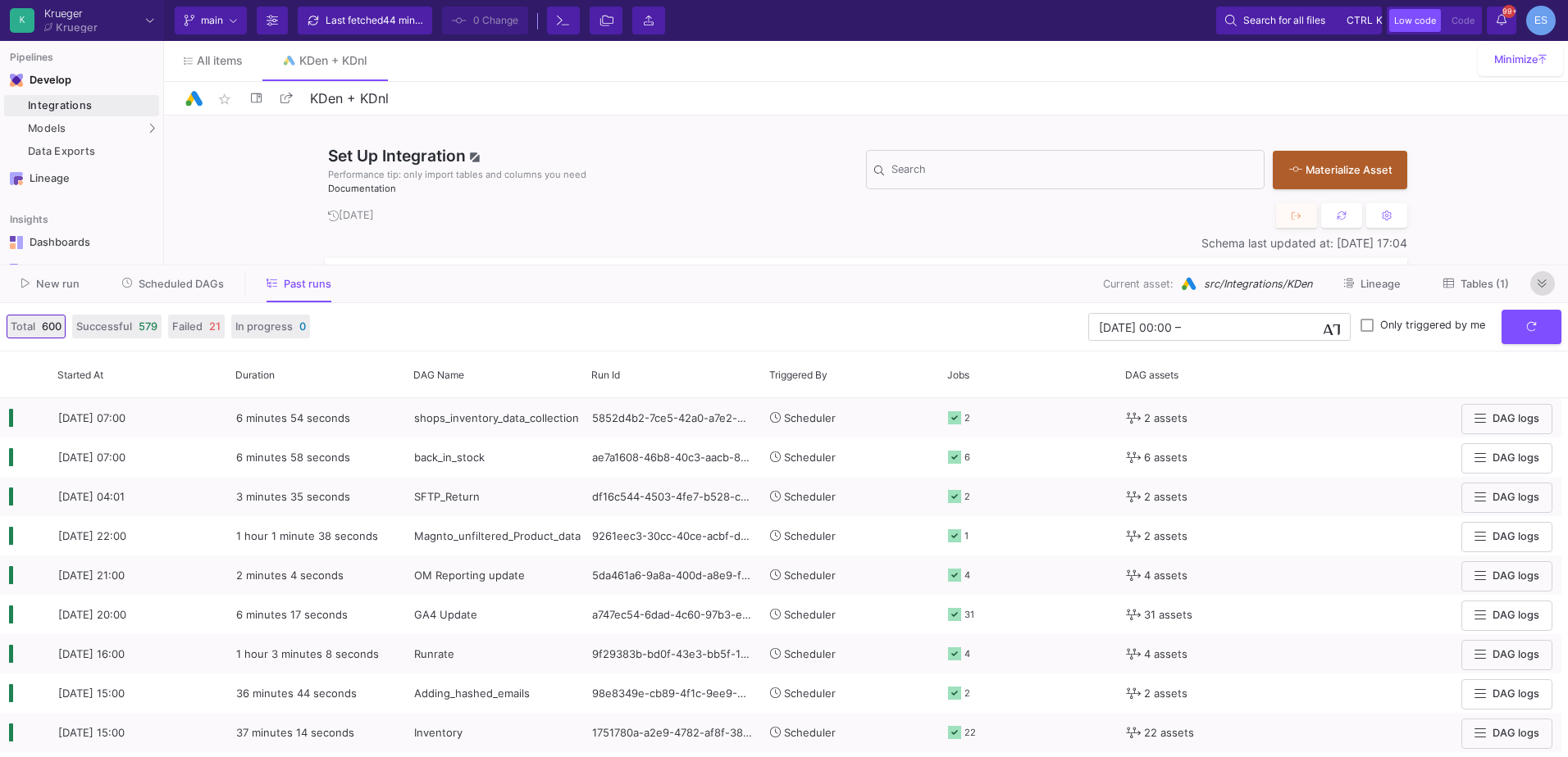
click at [1542, 285] on icon at bounding box center [1541, 284] width 9 height 11
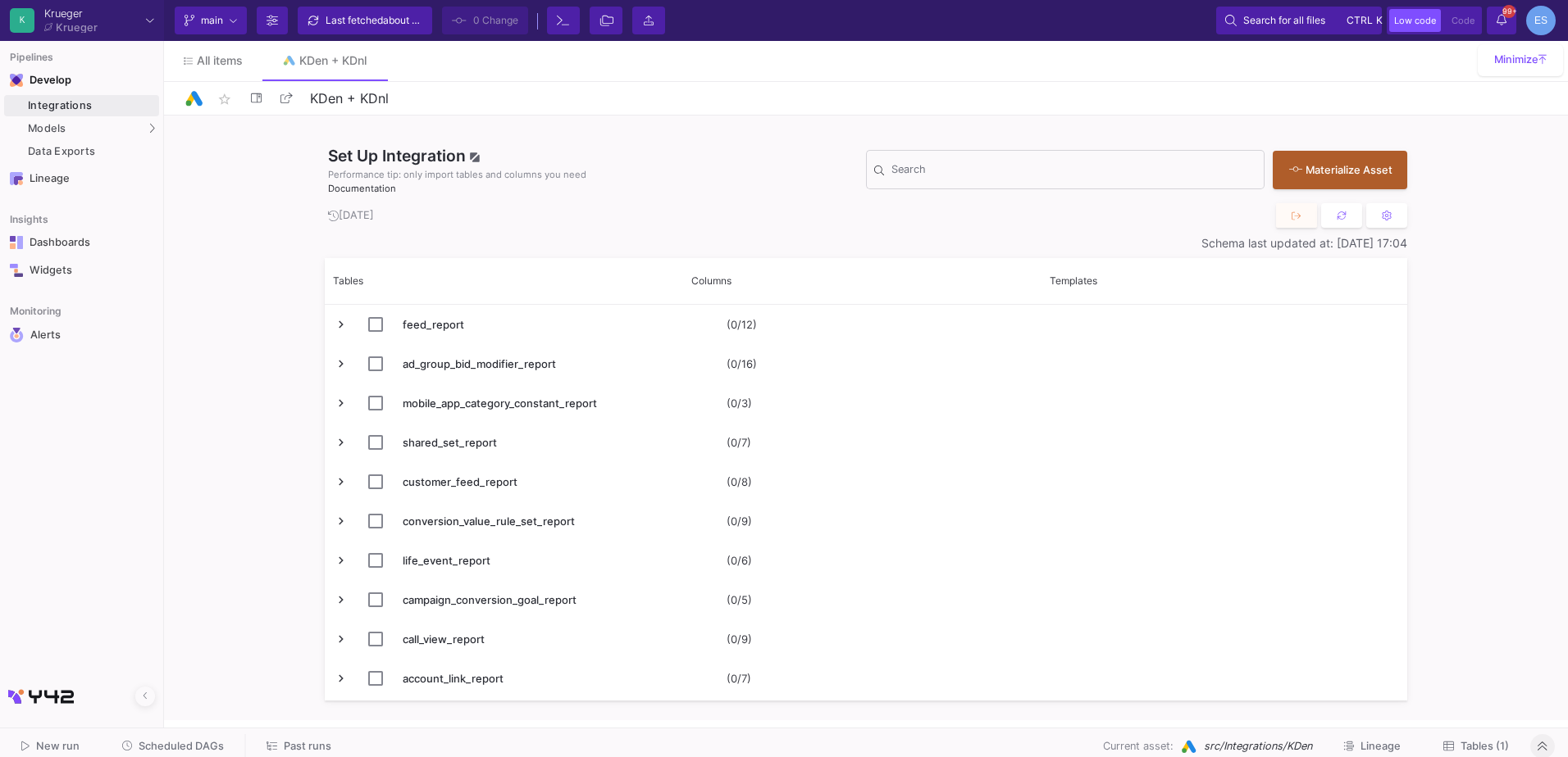
click at [177, 743] on span "Scheduled DAGs" at bounding box center [181, 746] width 85 height 13
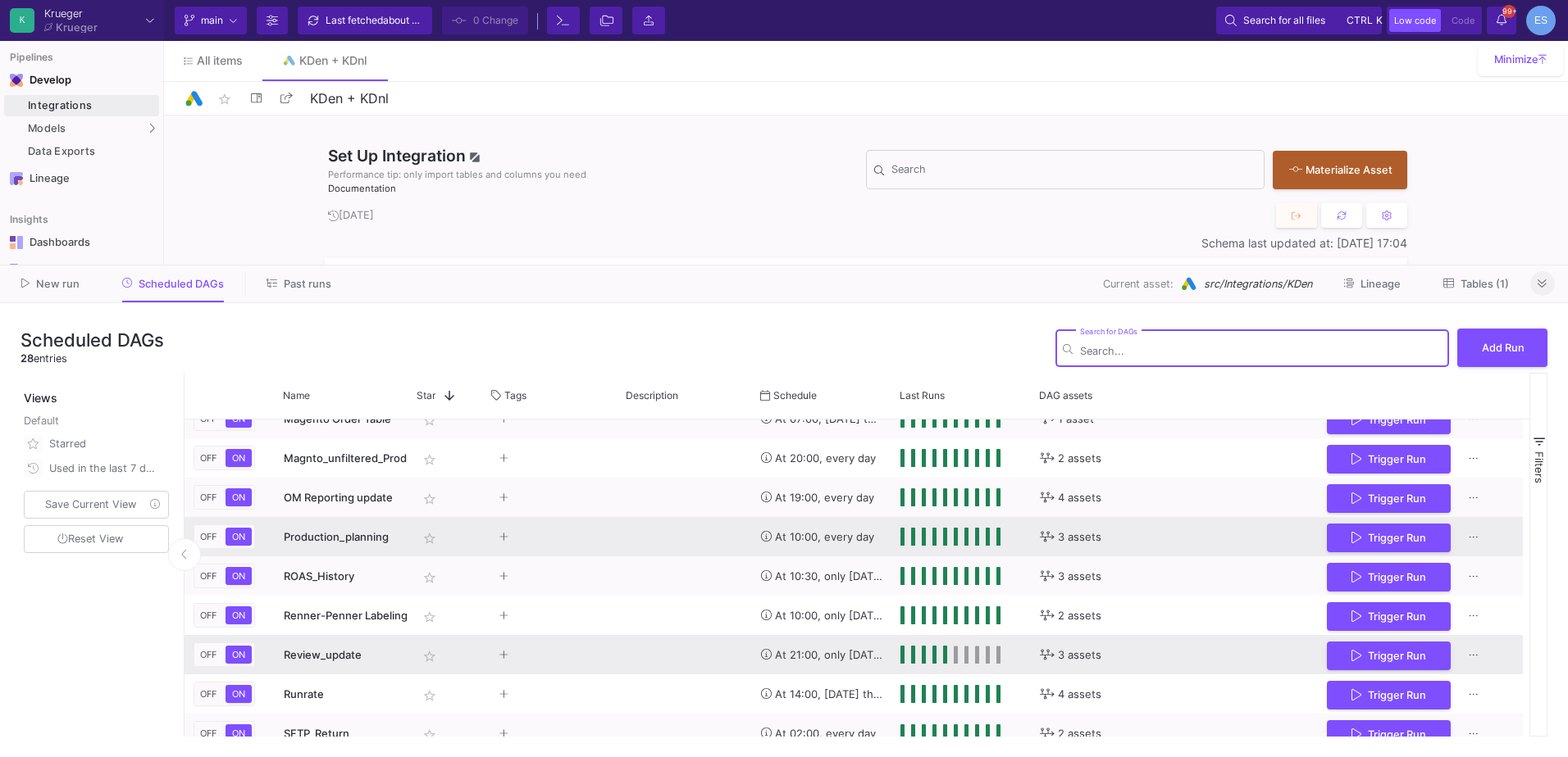
scroll to position [574, 0]
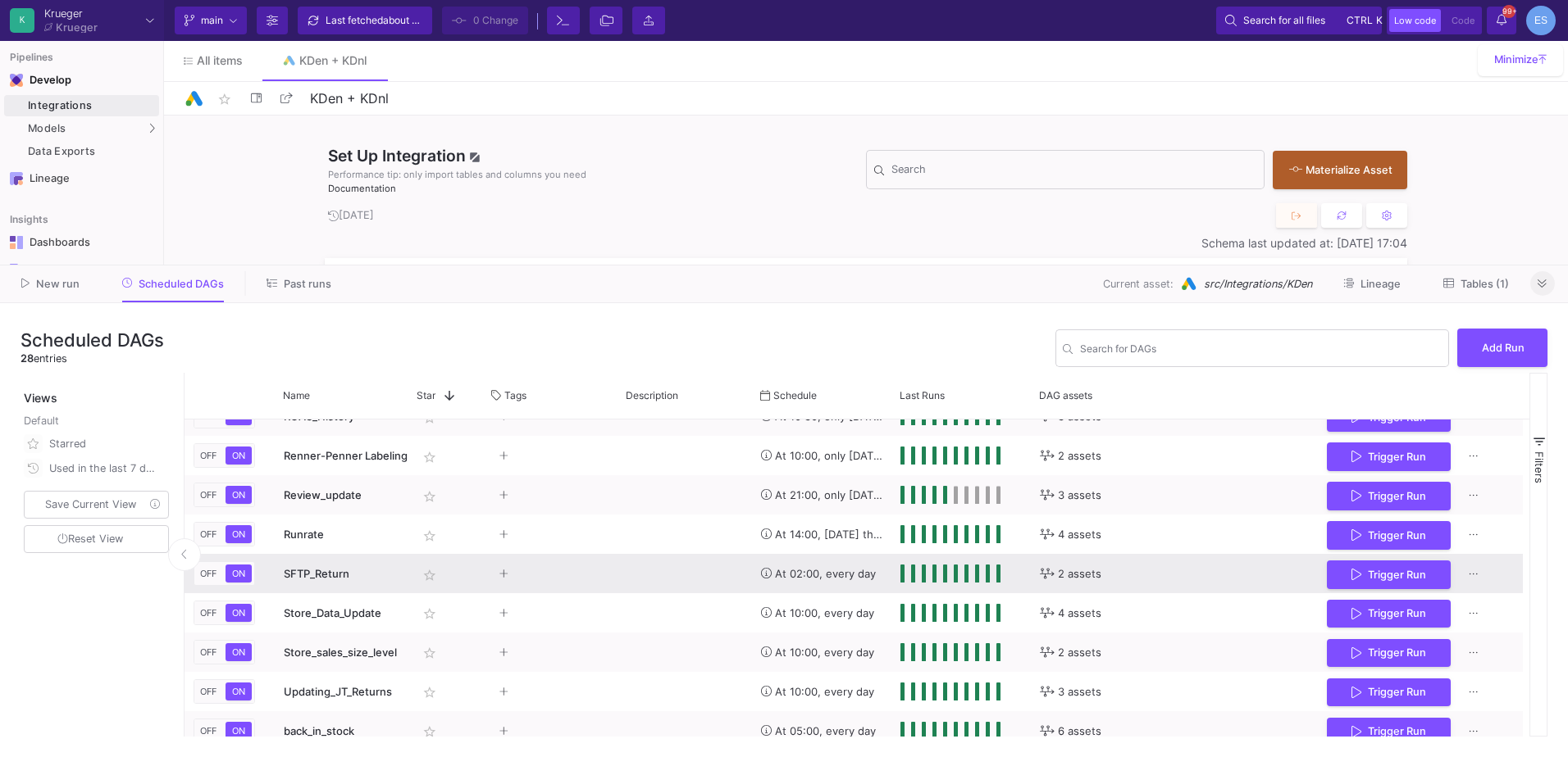
click at [340, 574] on span "SFTP_Return" at bounding box center [317, 574] width 66 height 14
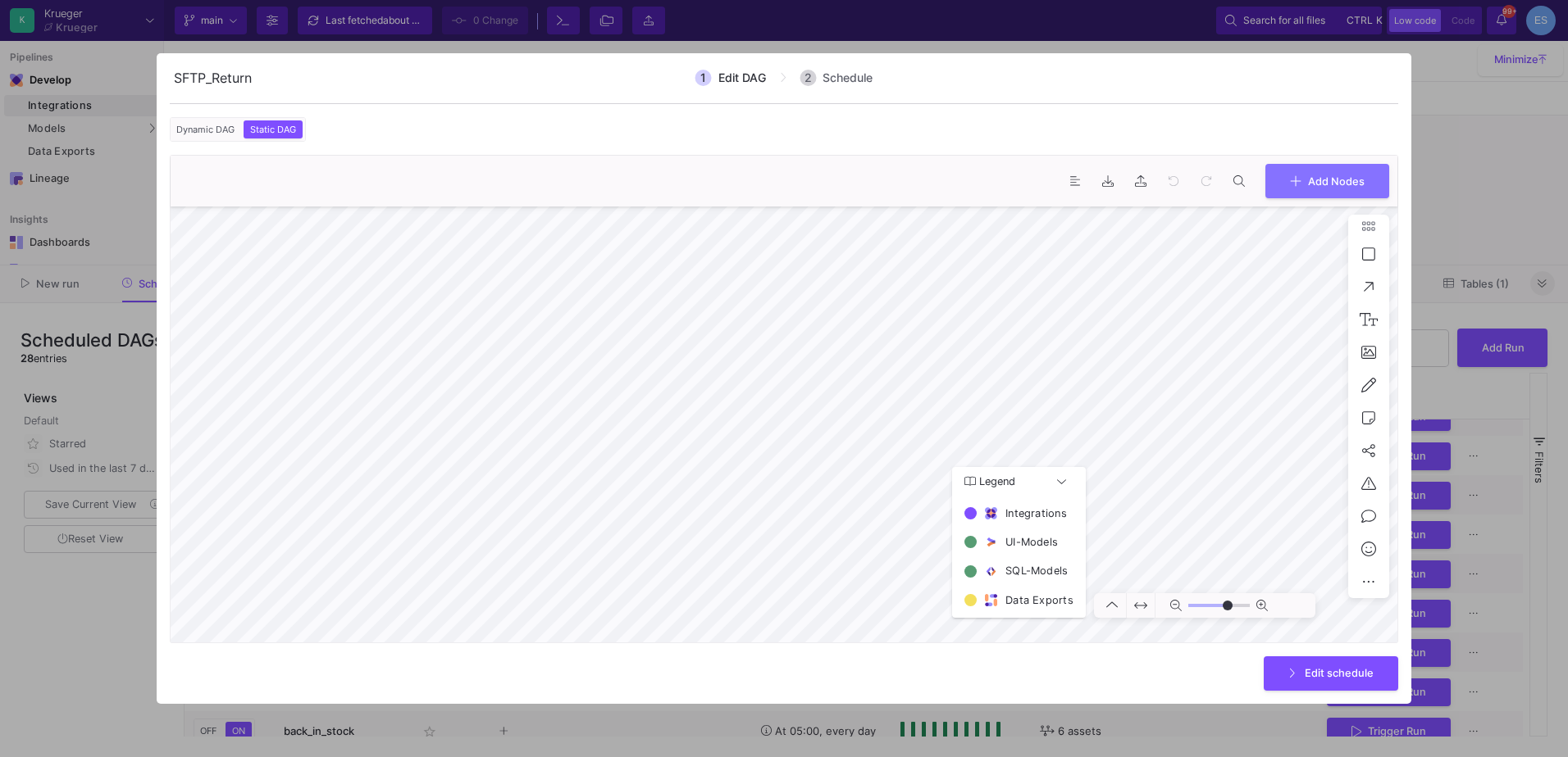
type input "0"
click at [67, 664] on div at bounding box center [784, 378] width 1568 height 757
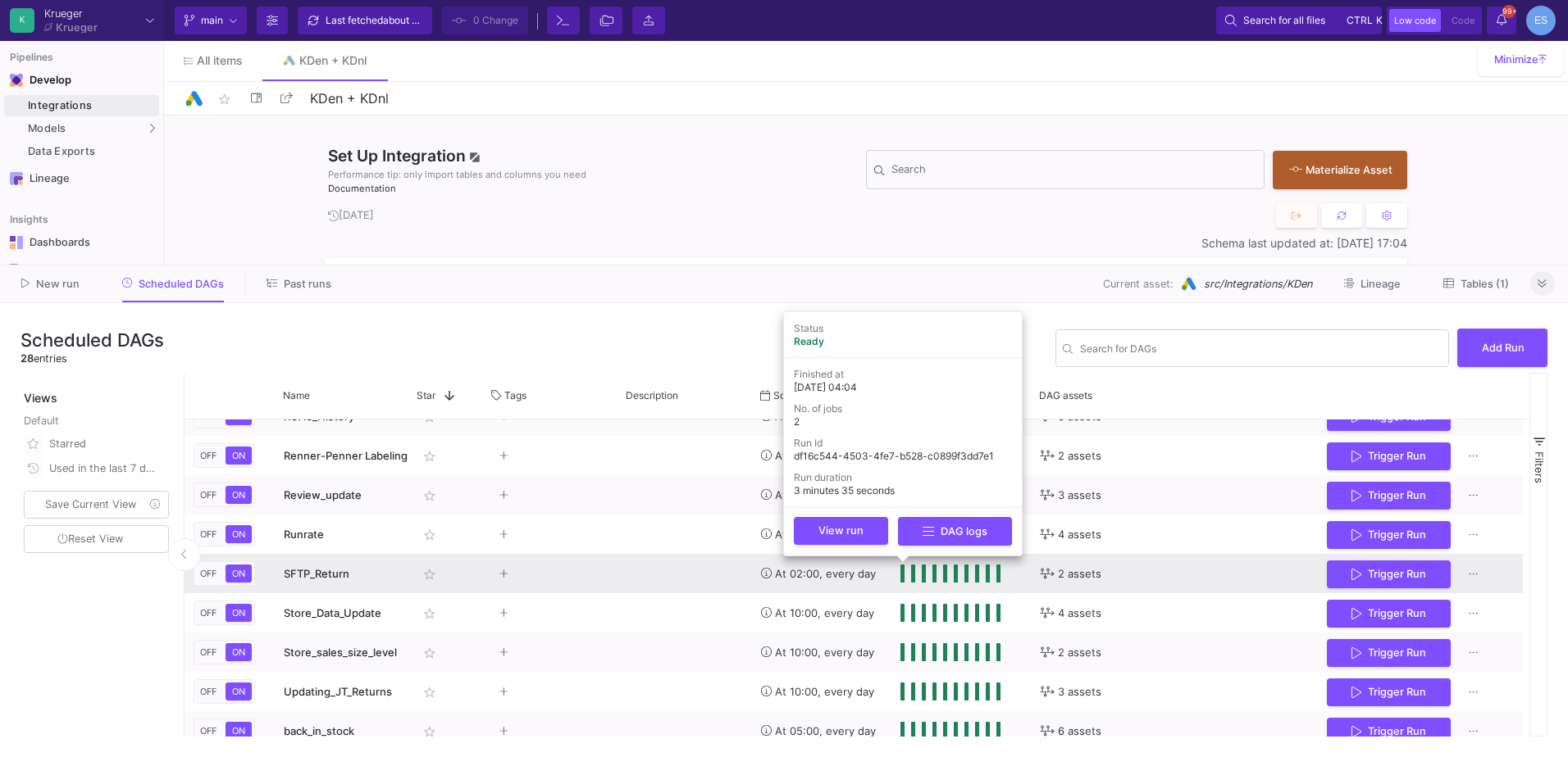
click at [902, 577] on span "Press SPACE to select this row." at bounding box center [904, 573] width 6 height 18
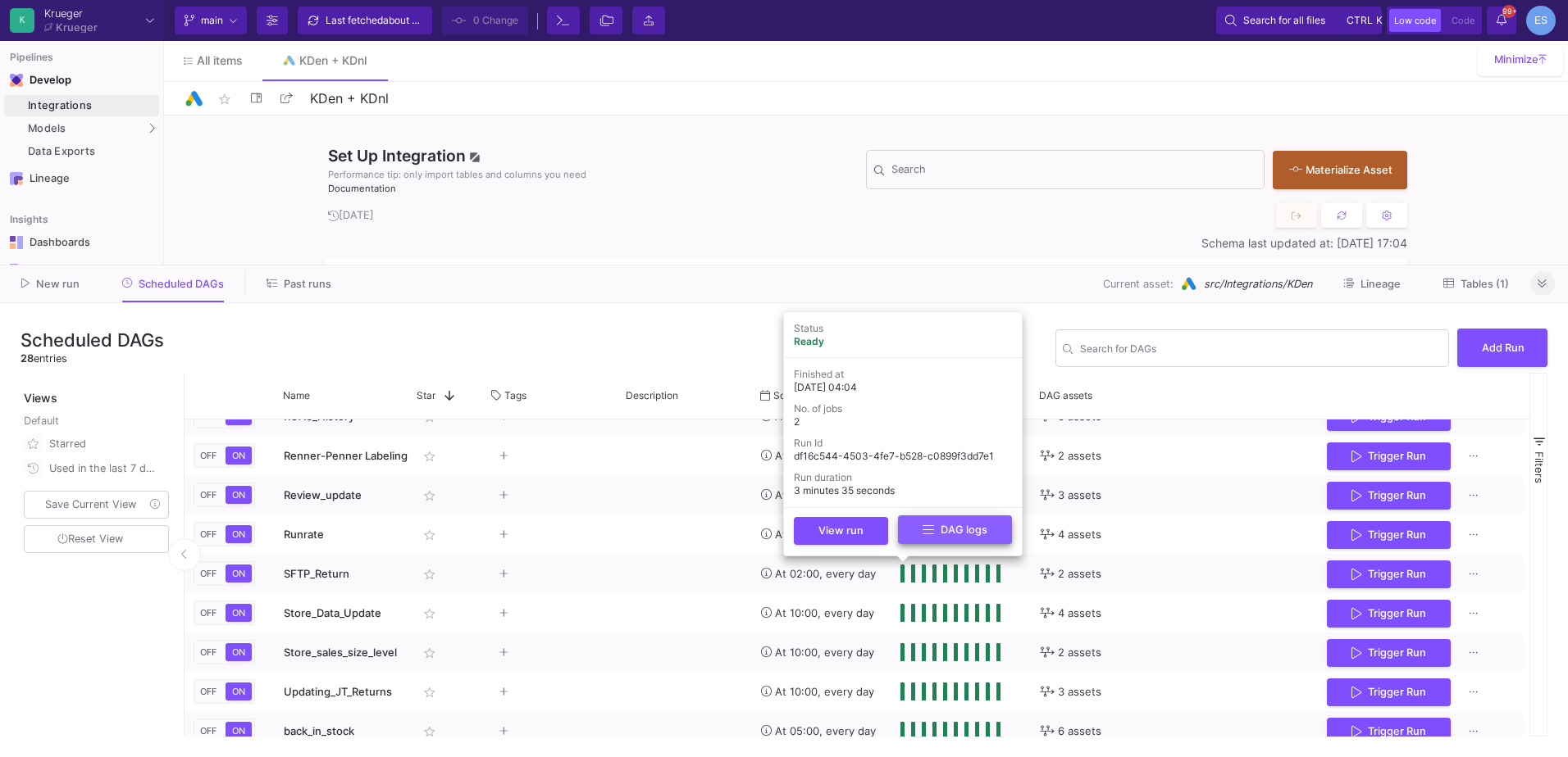
click at [929, 527] on icon at bounding box center [928, 530] width 12 height 14
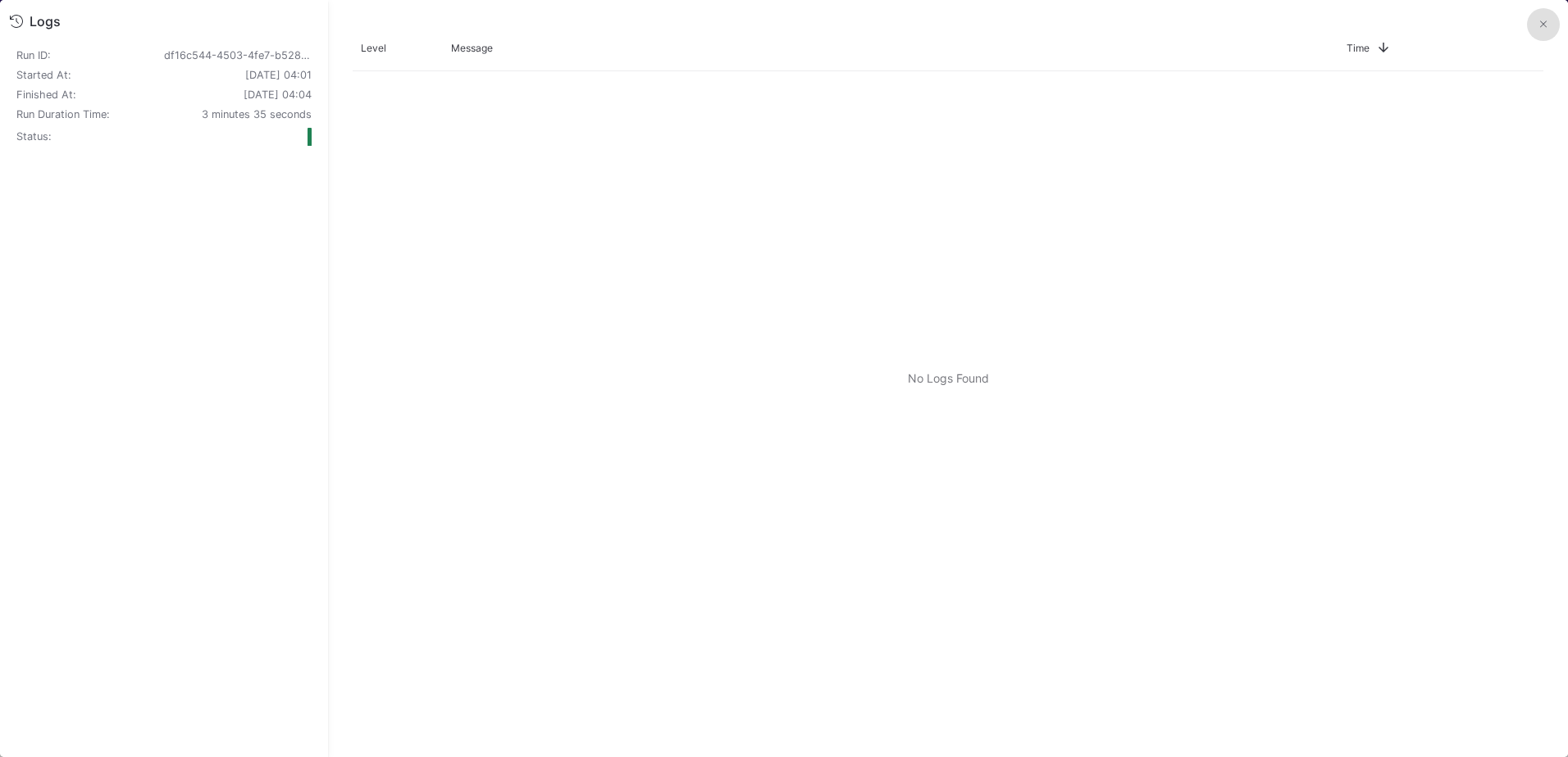
click at [1547, 27] on button at bounding box center [1543, 24] width 33 height 33
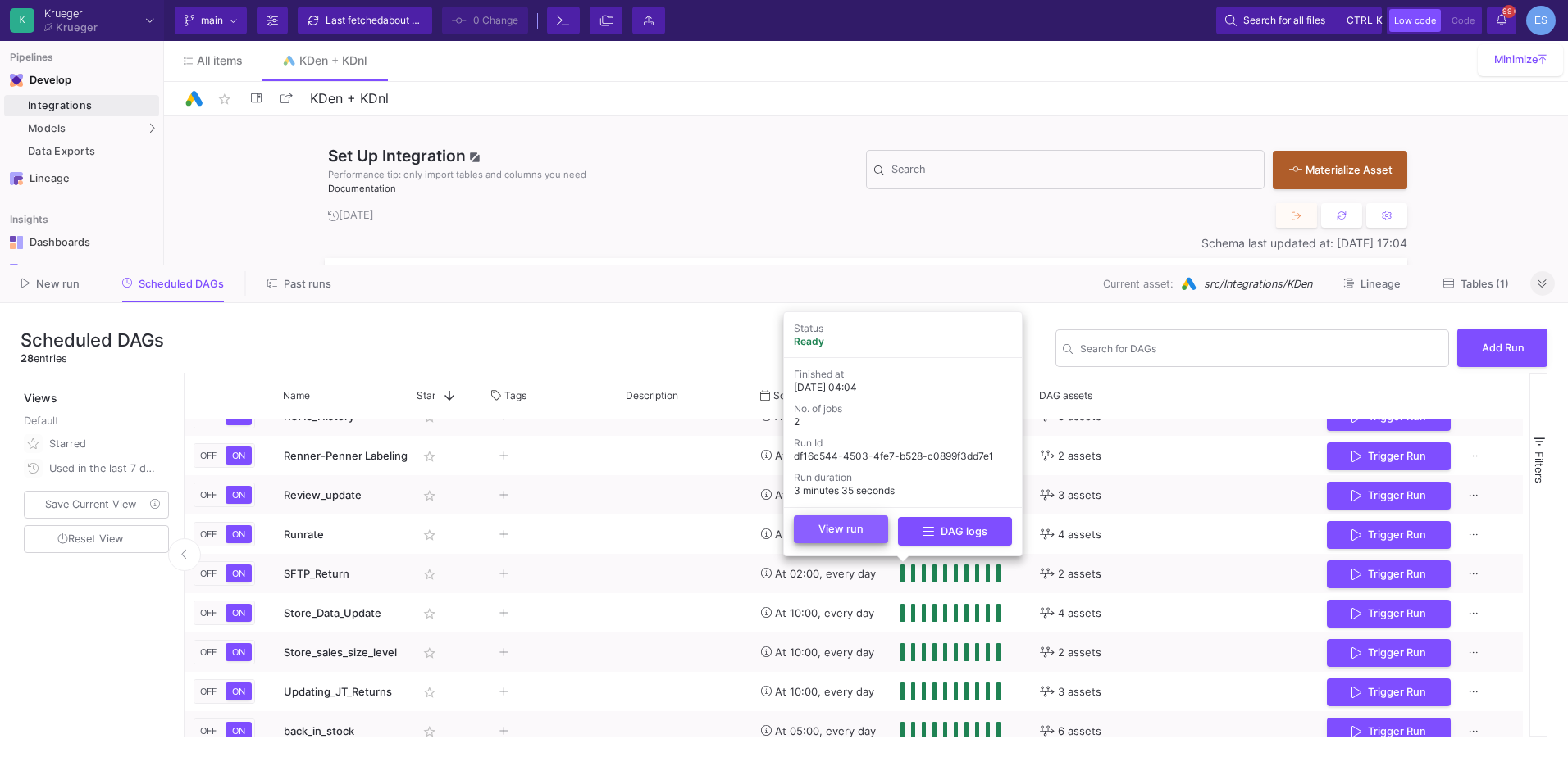
click at [858, 523] on span "View run" at bounding box center [841, 529] width 46 height 13
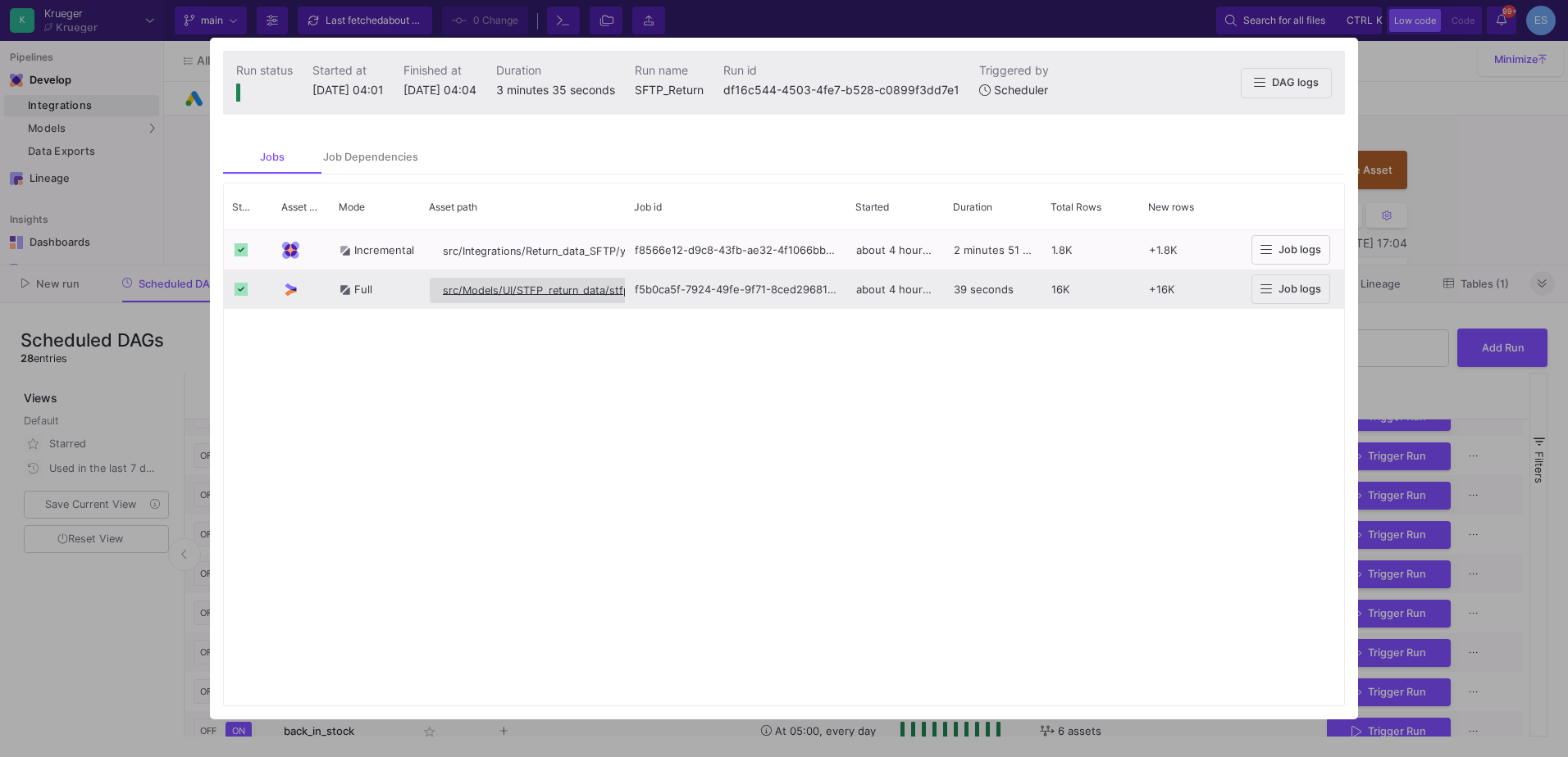
click at [531, 295] on span "src/Models/UI/STFP_return_data/stfp_return_data" at bounding box center [567, 290] width 249 height 13
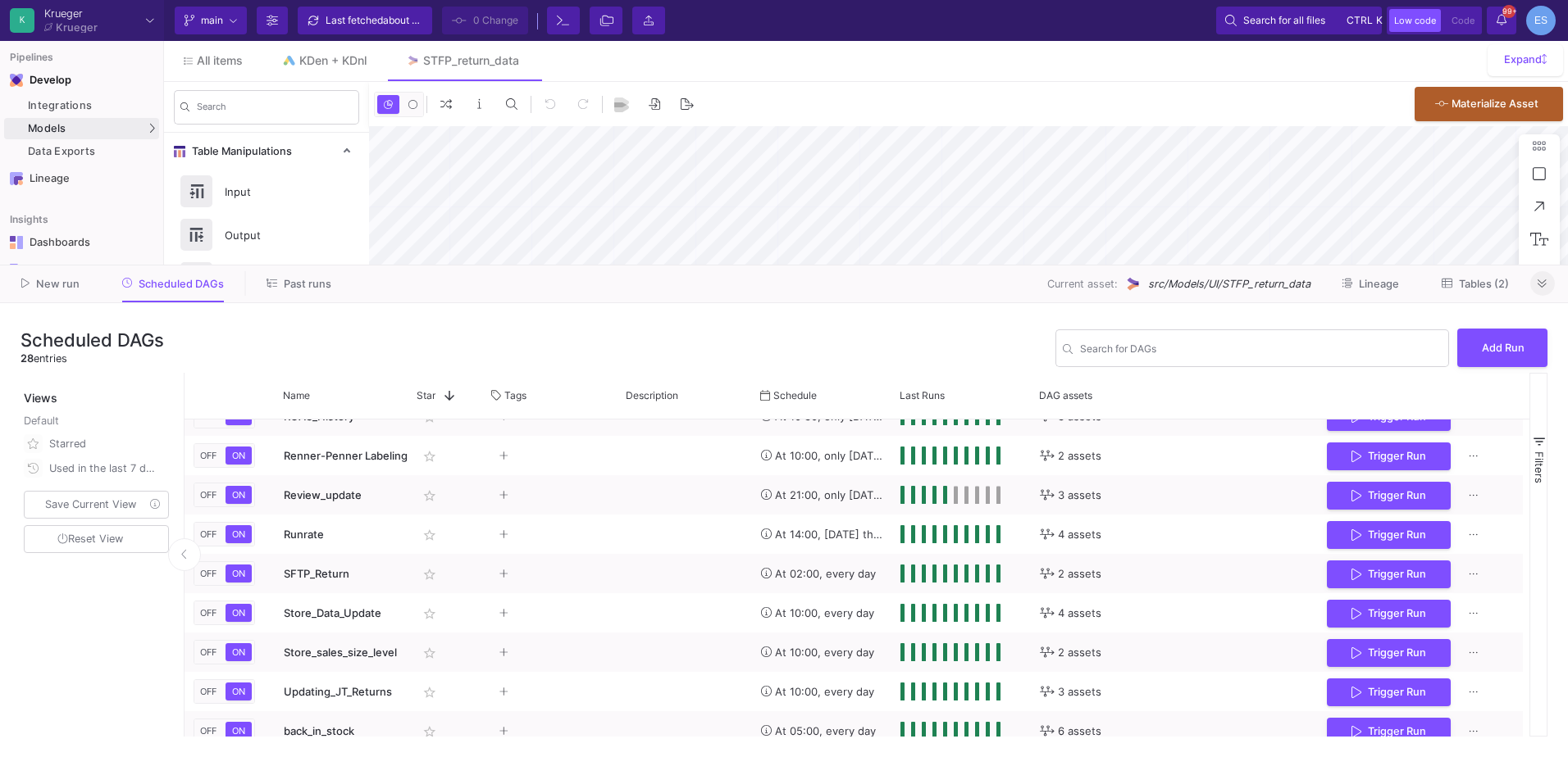
click at [1499, 286] on span "Tables (2)" at bounding box center [1484, 284] width 50 height 13
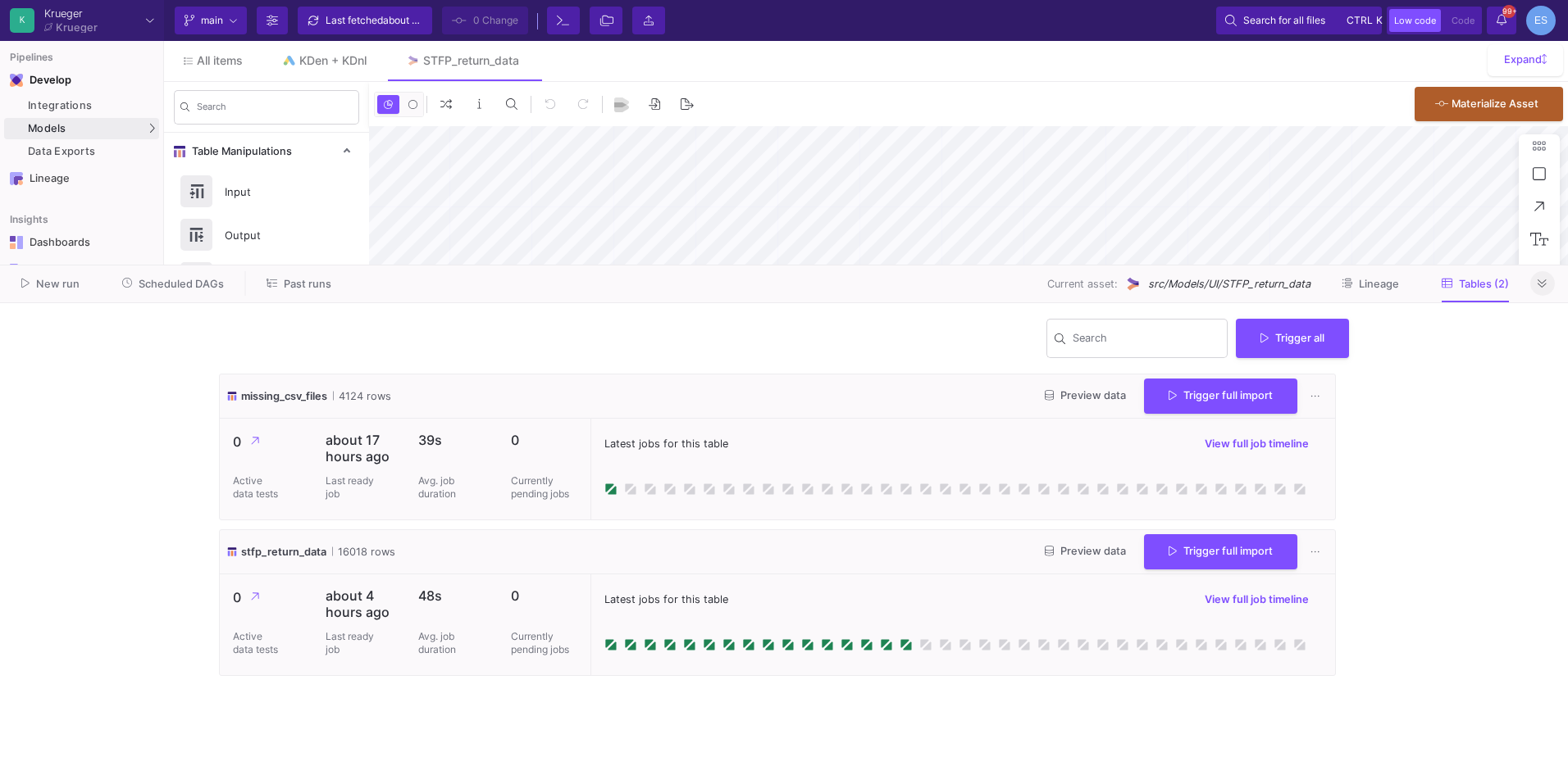
type input "-18"
click at [1091, 551] on span "Preview data" at bounding box center [1086, 551] width 81 height 13
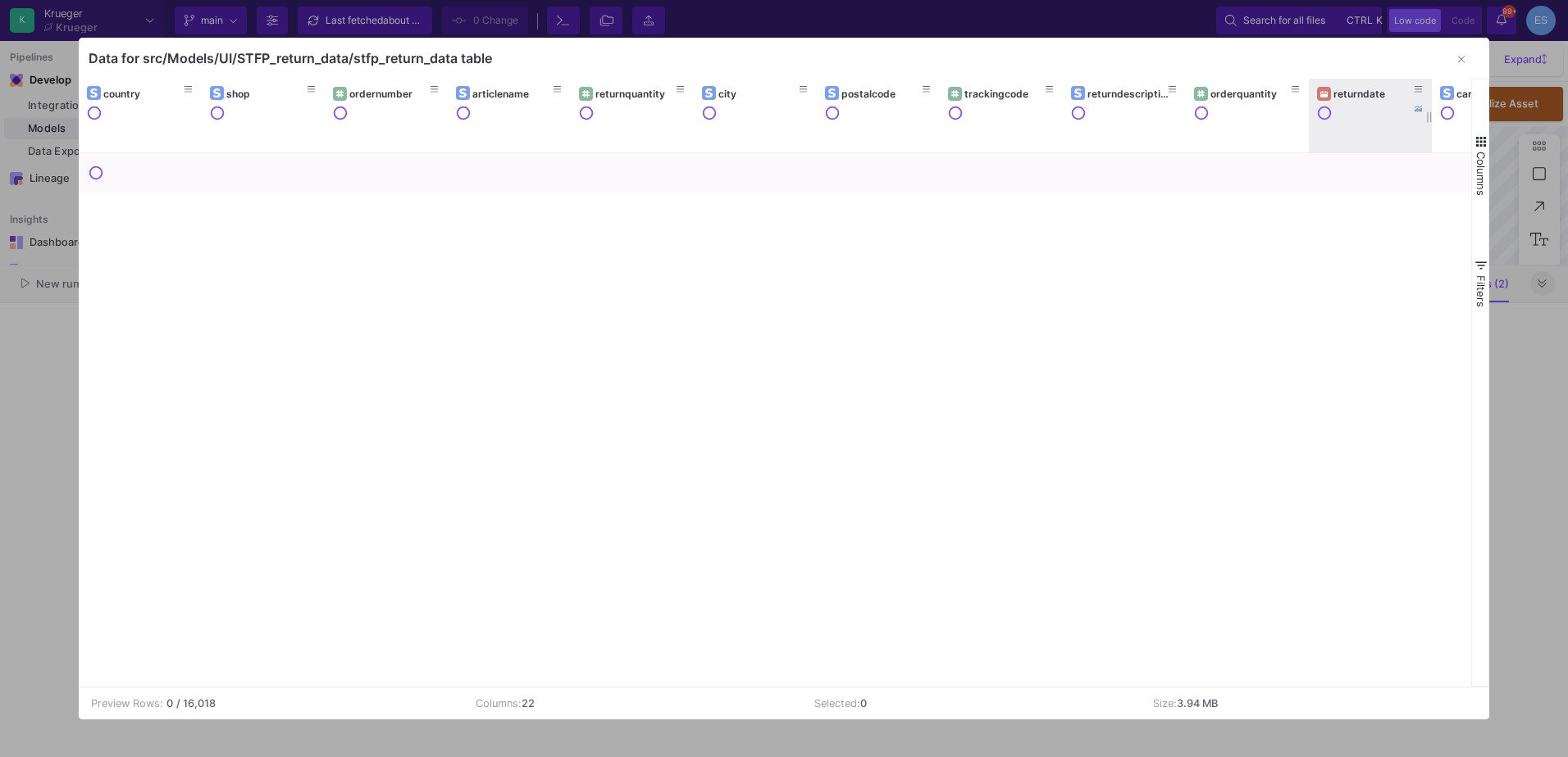
click at [1362, 101] on div "returndate" at bounding box center [1370, 93] width 107 height 18
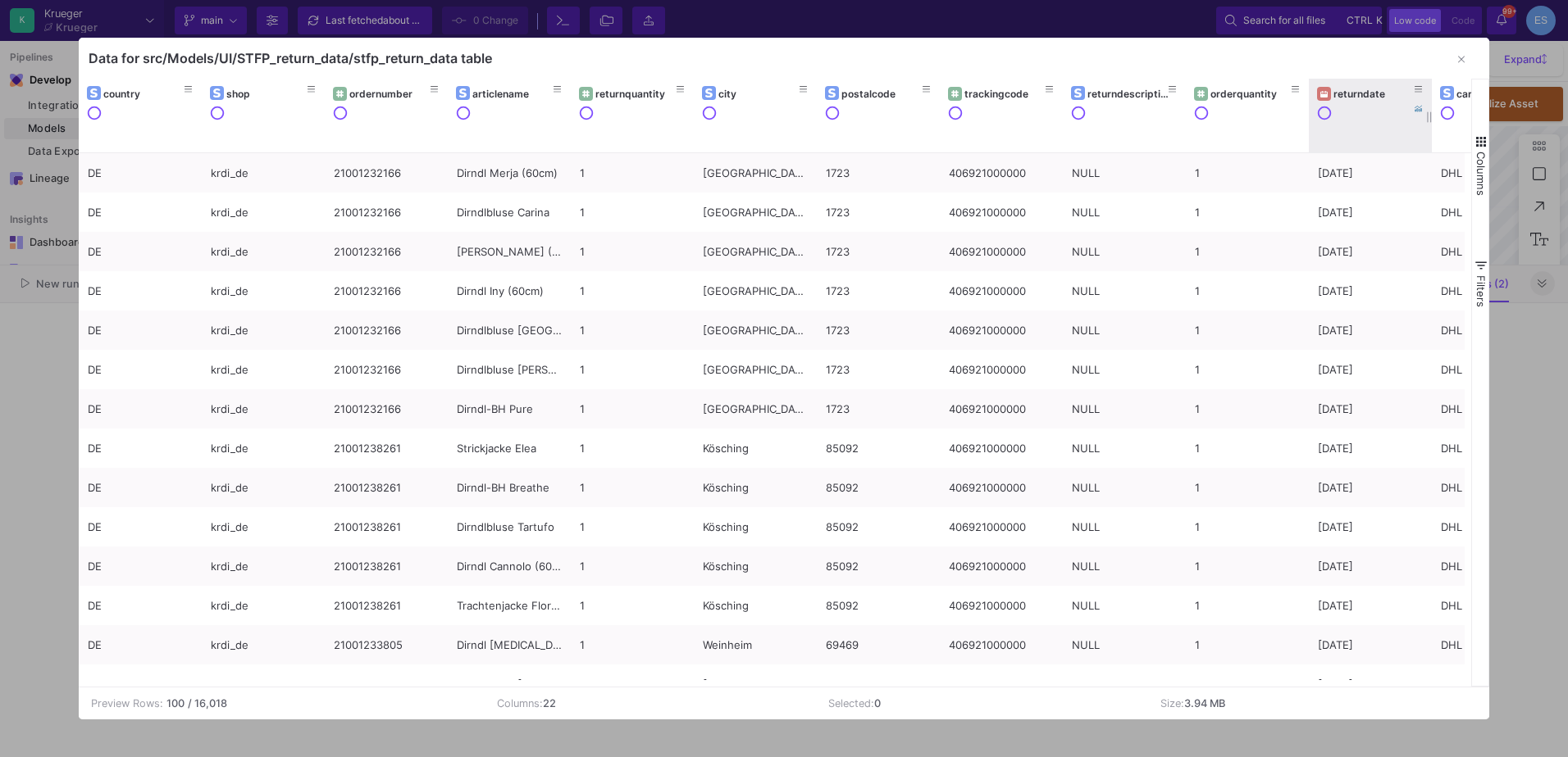
click at [1335, 91] on div "returndate" at bounding box center [1374, 94] width 81 height 13
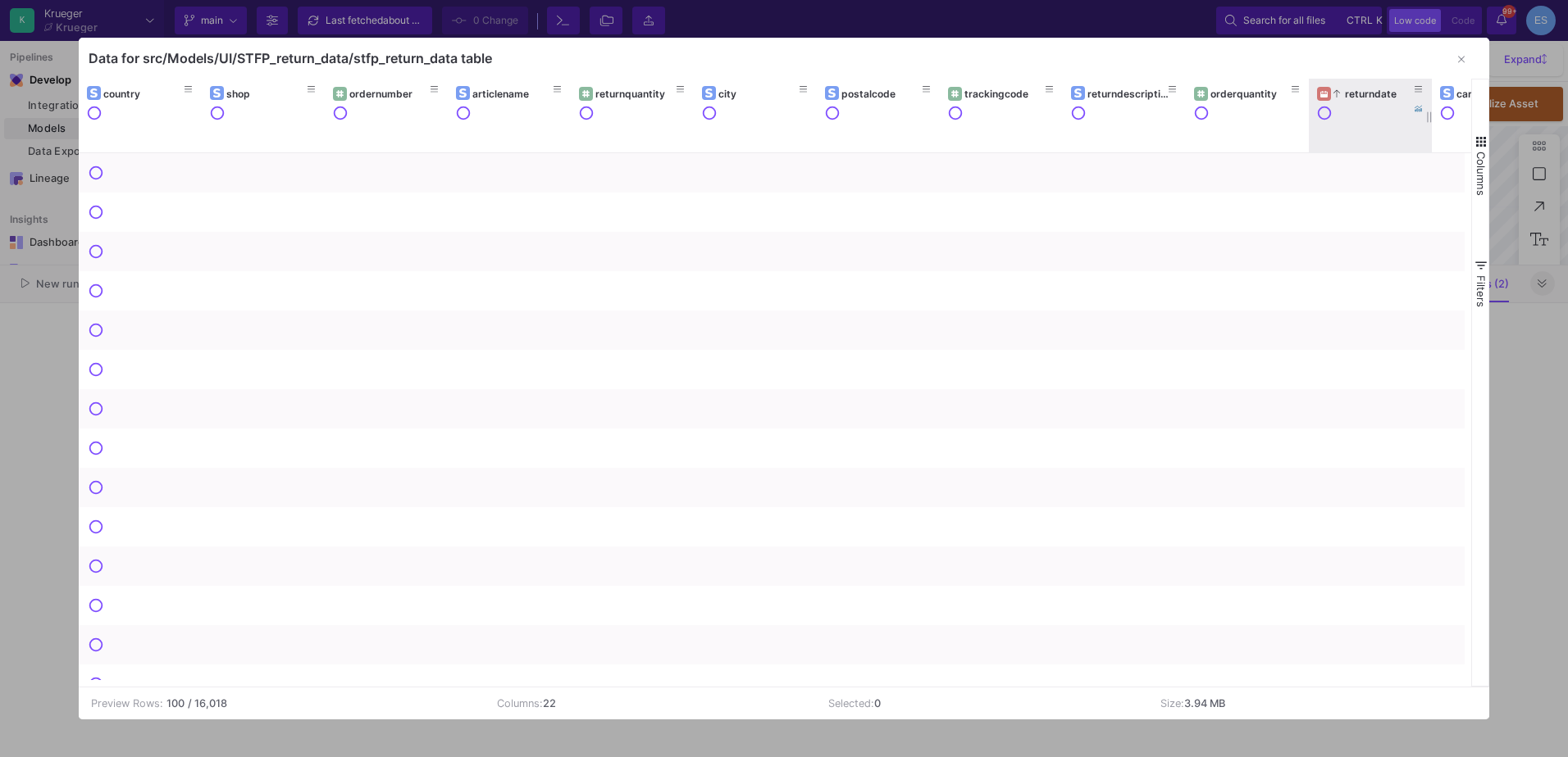
click at [1335, 91] on icon at bounding box center [1337, 93] width 7 height 9
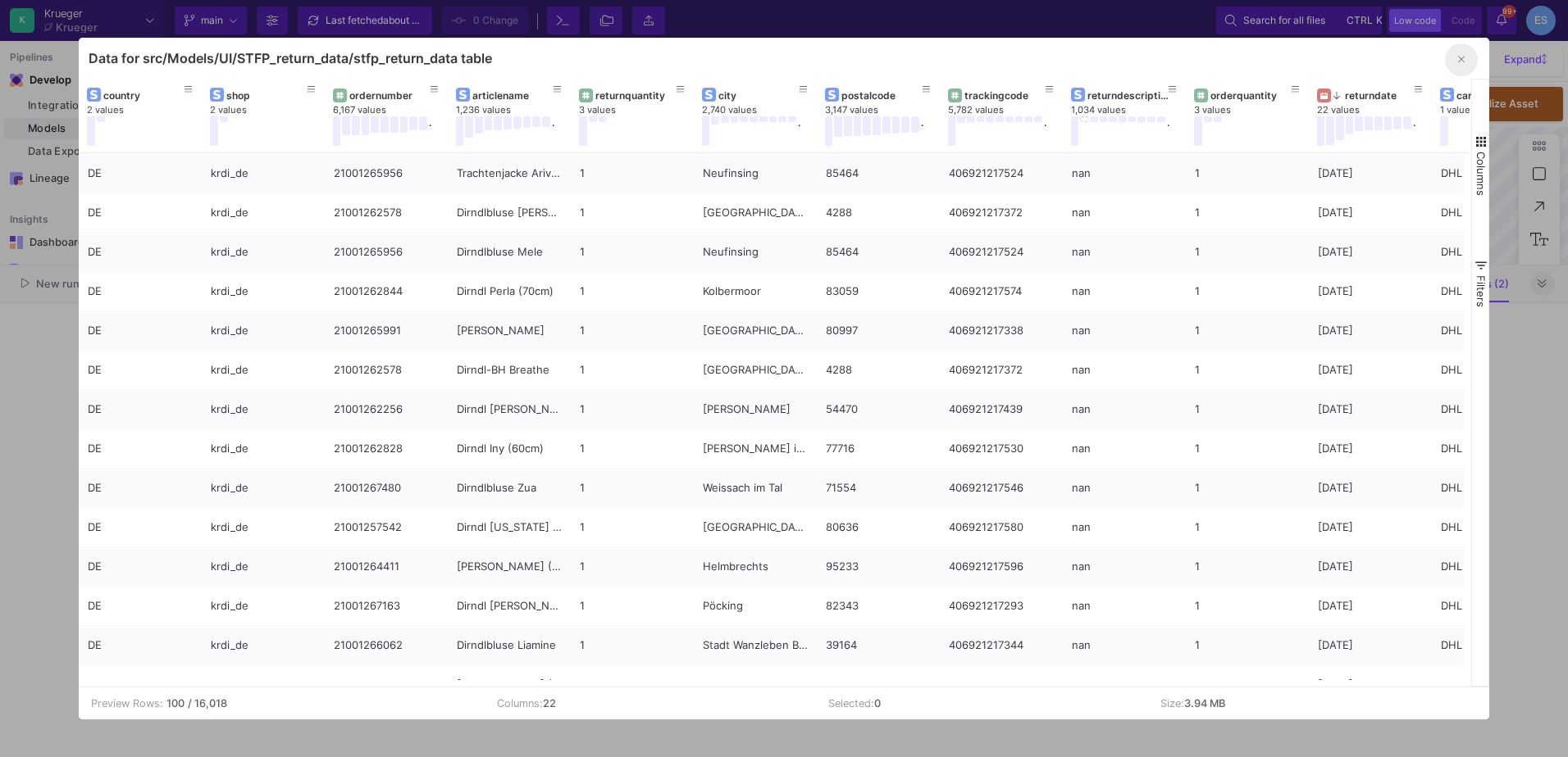
click at [1460, 61] on icon "button" at bounding box center [1460, 59] width 7 height 11
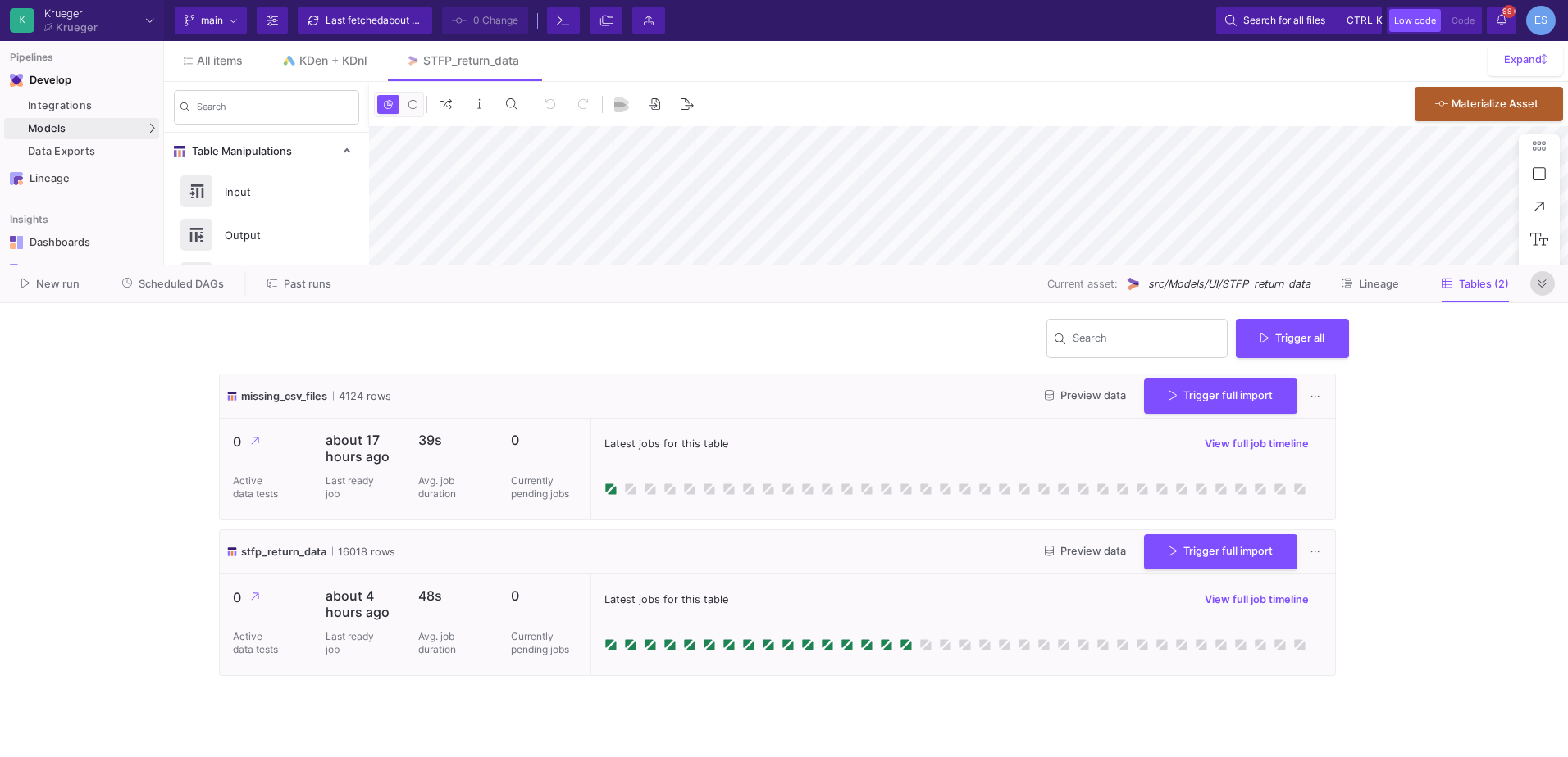
click at [1533, 287] on button at bounding box center [1542, 283] width 24 height 24
